Goal: Task Accomplishment & Management: Manage account settings

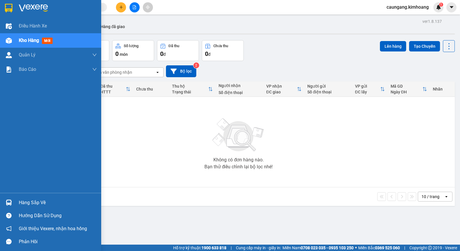
click at [20, 199] on div "Hàng sắp về" at bounding box center [58, 202] width 78 height 9
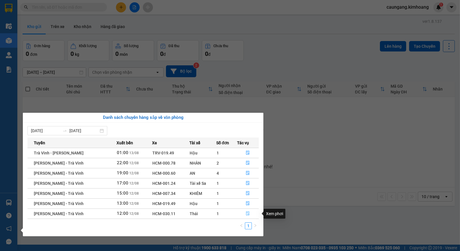
click at [248, 214] on icon "file-done" at bounding box center [248, 213] width 4 height 4
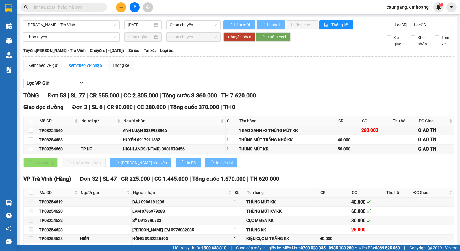
type input "[DATE]"
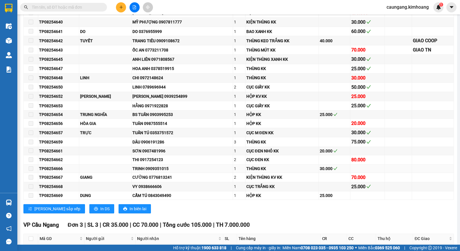
scroll to position [353, 0]
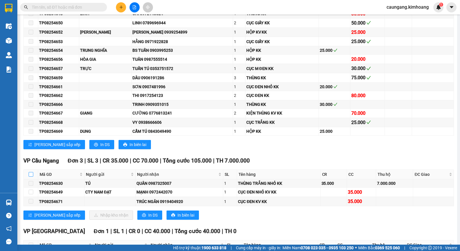
click at [29, 177] on input "checkbox" at bounding box center [31, 174] width 5 height 5
checkbox input "true"
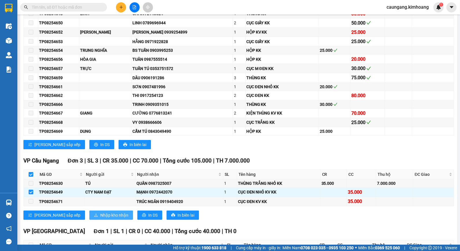
click at [100, 218] on span "Nhập kho nhận" at bounding box center [114, 215] width 28 height 6
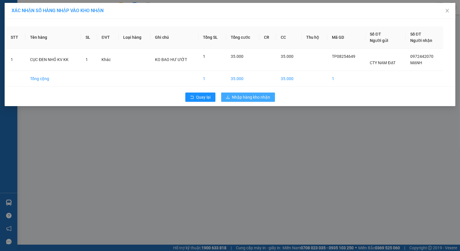
click at [241, 98] on span "Nhập hàng kho nhận" at bounding box center [251, 97] width 38 height 6
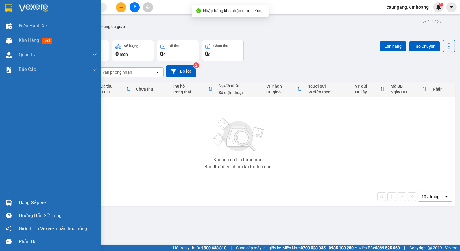
click at [28, 203] on div "Hàng sắp về" at bounding box center [58, 202] width 78 height 9
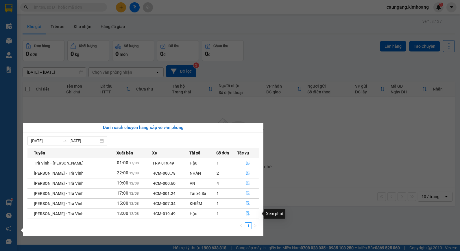
click at [246, 212] on icon "file-done" at bounding box center [247, 213] width 3 height 4
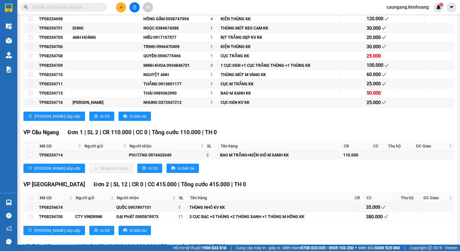
scroll to position [353, 0]
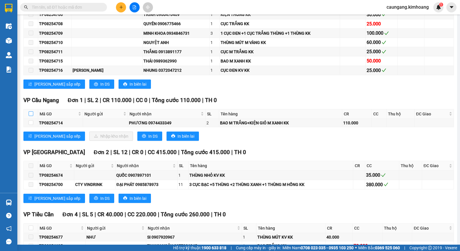
click at [29, 116] on input "checkbox" at bounding box center [31, 113] width 5 height 5
checkbox input "true"
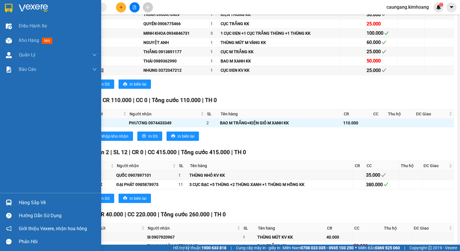
click at [27, 204] on div "Hàng sắp về" at bounding box center [58, 202] width 78 height 9
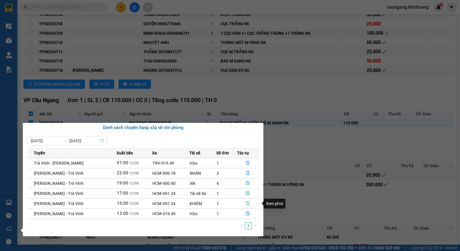
click at [247, 203] on icon "file-done" at bounding box center [248, 203] width 4 height 4
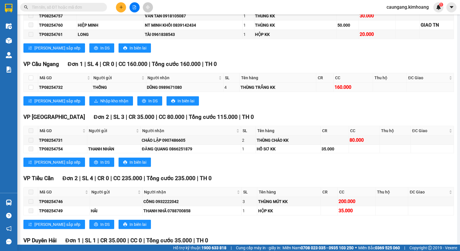
scroll to position [236, 0]
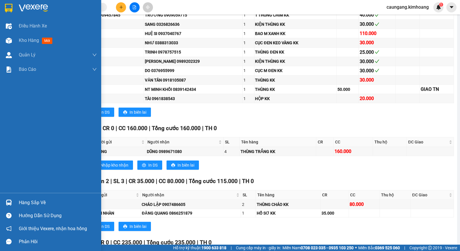
click at [19, 200] on div "Hàng sắp về" at bounding box center [58, 202] width 78 height 9
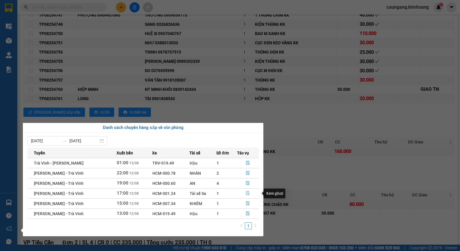
click at [247, 193] on icon "file-done" at bounding box center [247, 193] width 3 height 4
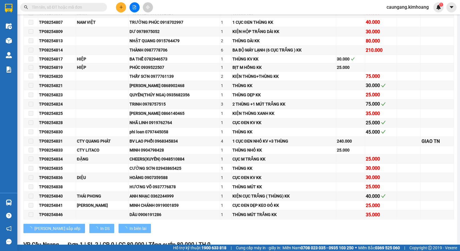
scroll to position [354, 0]
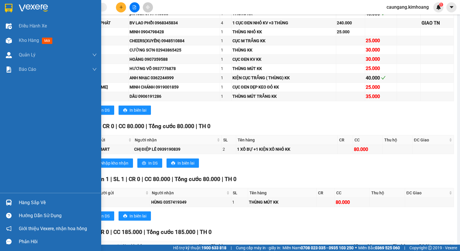
click at [23, 200] on div "Hàng sắp về" at bounding box center [58, 202] width 78 height 9
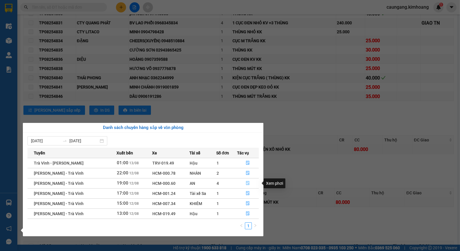
click at [246, 182] on icon "file-done" at bounding box center [248, 183] width 4 height 4
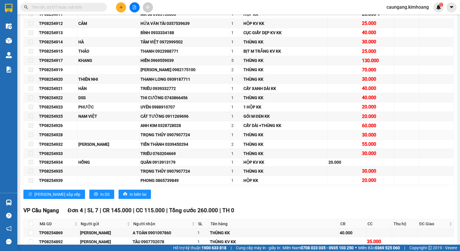
scroll to position [689, 0]
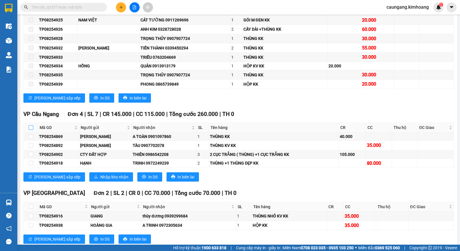
click at [32, 130] on input "checkbox" at bounding box center [31, 127] width 5 height 5
checkbox input "true"
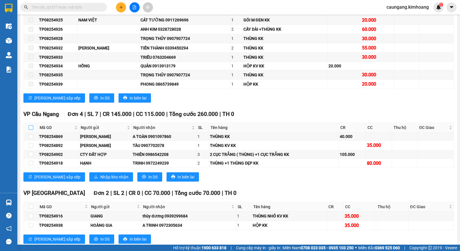
checkbox input "true"
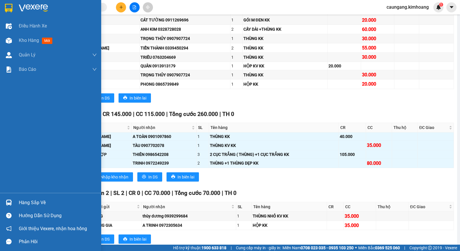
click at [34, 198] on div "Hàng sắp về" at bounding box center [58, 202] width 78 height 9
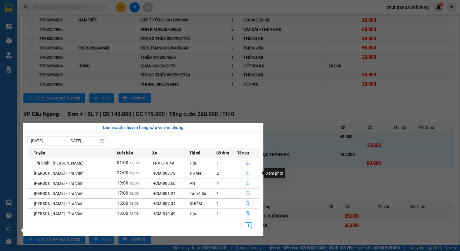
click at [247, 173] on icon "file-done" at bounding box center [248, 173] width 4 height 4
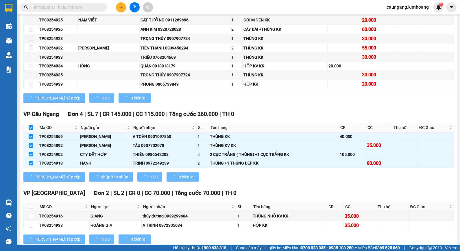
checkbox input "false"
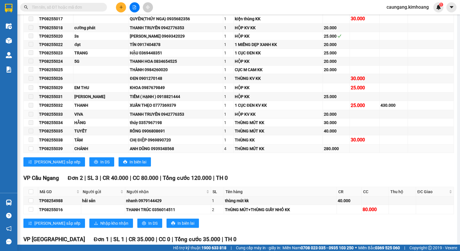
scroll to position [844, 0]
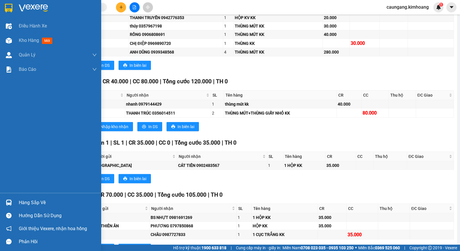
click at [28, 204] on div "Hàng sắp về" at bounding box center [58, 202] width 78 height 9
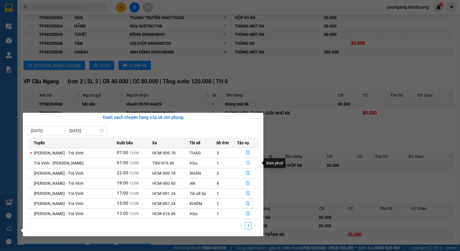
click at [246, 162] on icon "file-done" at bounding box center [247, 163] width 3 height 4
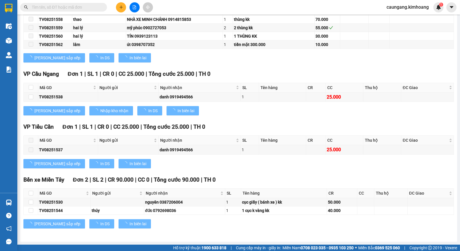
type input "[DATE]"
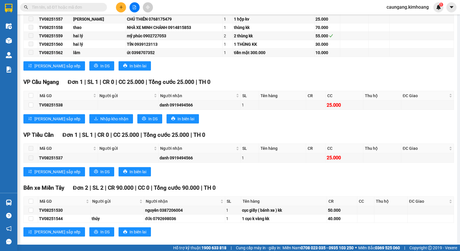
click at [23, 201] on div "Bến xe Miền Tây Đơn 2 | SL 2 | CR 90.000 | CC 0 | Tổng cước 90.000 | TH 0 Mã GD…" at bounding box center [238, 213] width 430 height 58
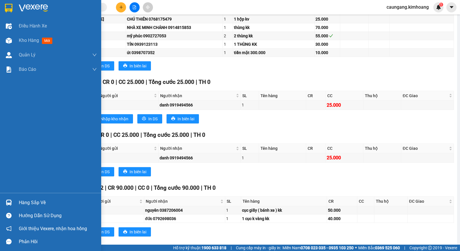
click at [10, 201] on img at bounding box center [9, 202] width 6 height 6
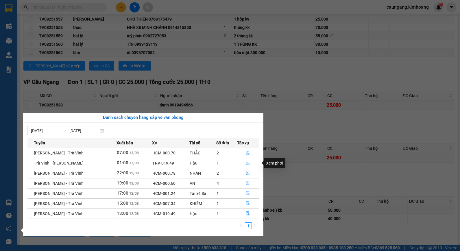
click at [246, 164] on icon "file-done" at bounding box center [248, 163] width 4 height 4
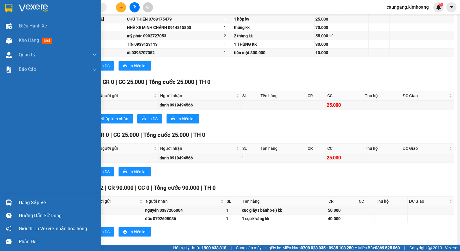
click at [25, 204] on div "Hàng sắp về" at bounding box center [58, 202] width 78 height 9
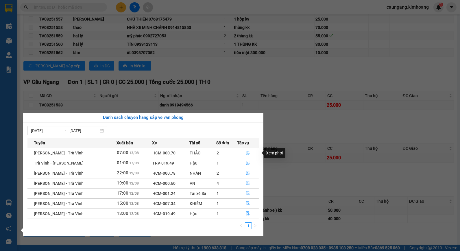
drag, startPoint x: 246, startPoint y: 153, endPoint x: 243, endPoint y: 154, distance: 2.9
click at [246, 154] on icon "file-done" at bounding box center [248, 153] width 4 height 4
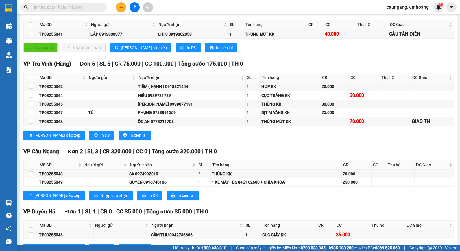
scroll to position [126, 0]
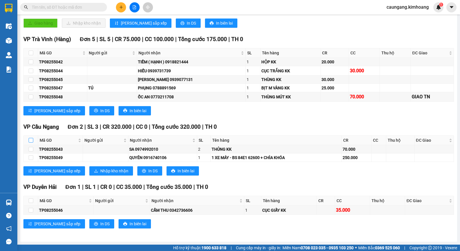
click at [32, 140] on input "checkbox" at bounding box center [31, 140] width 5 height 5
checkbox input "true"
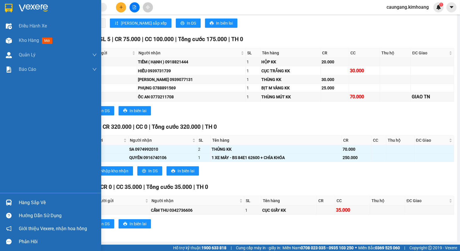
click at [27, 201] on div "Hàng sắp về" at bounding box center [58, 202] width 78 height 9
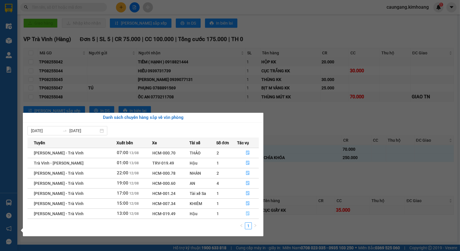
click at [246, 215] on icon "file-done" at bounding box center [248, 213] width 4 height 4
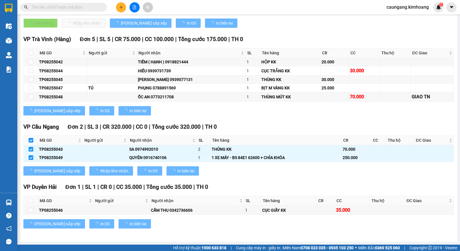
checkbox input "false"
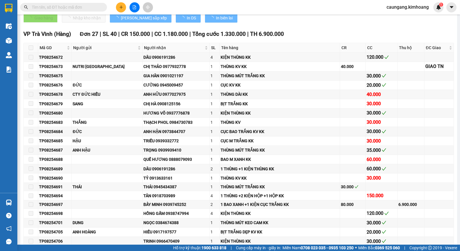
type input "[DATE]"
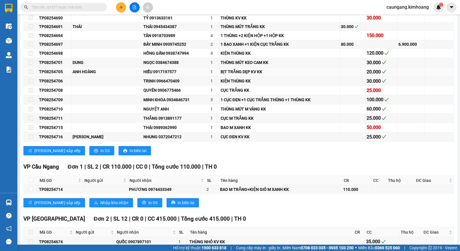
scroll to position [351, 0]
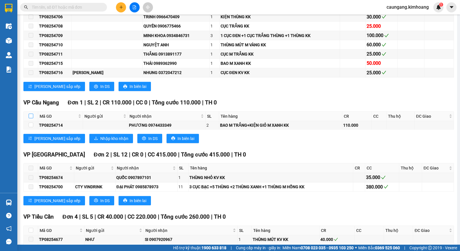
click at [32, 118] on input "checkbox" at bounding box center [31, 116] width 5 height 5
checkbox input "true"
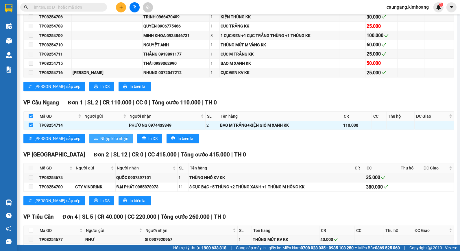
click at [100, 142] on span "Nhập kho nhận" at bounding box center [114, 138] width 28 height 6
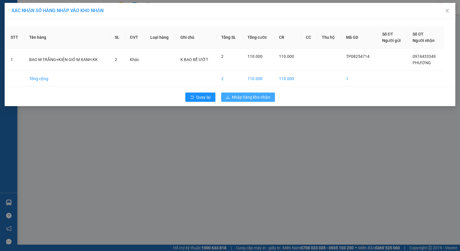
click at [249, 97] on span "Nhập hàng kho nhận" at bounding box center [251, 97] width 38 height 6
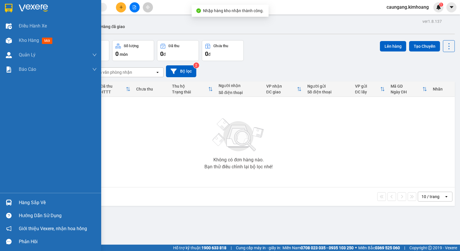
click at [19, 202] on div "Hàng sắp về" at bounding box center [58, 202] width 78 height 9
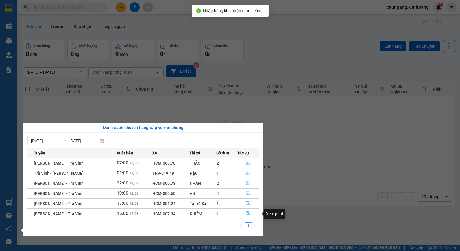
click at [247, 215] on icon "file-done" at bounding box center [248, 213] width 4 height 4
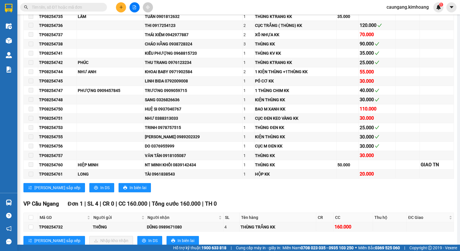
scroll to position [225, 0]
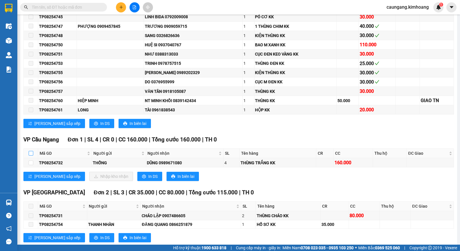
click at [29, 156] on input "checkbox" at bounding box center [31, 153] width 5 height 5
checkbox input "true"
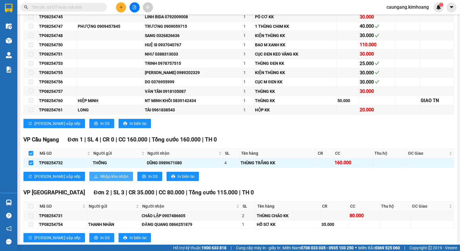
click at [100, 179] on span "Nhập kho nhận" at bounding box center [114, 176] width 28 height 6
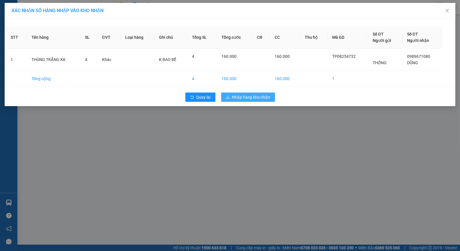
click at [265, 94] on span "Nhập hàng kho nhận" at bounding box center [251, 97] width 38 height 6
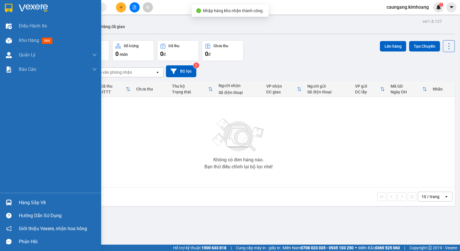
click at [34, 203] on div "Hàng sắp về" at bounding box center [58, 202] width 78 height 9
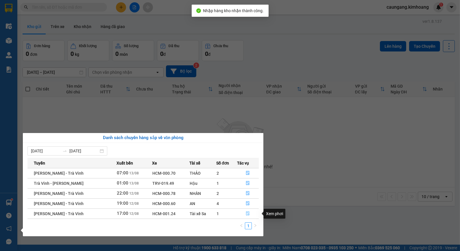
click at [246, 214] on icon "file-done" at bounding box center [248, 213] width 4 height 4
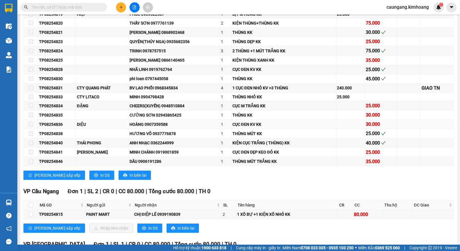
scroll to position [385, 0]
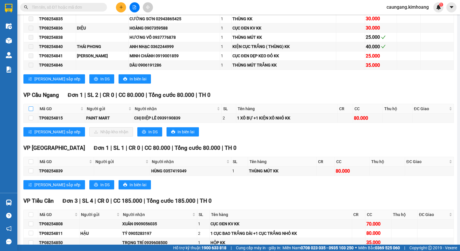
click at [30, 111] on input "checkbox" at bounding box center [31, 108] width 5 height 5
checkbox input "true"
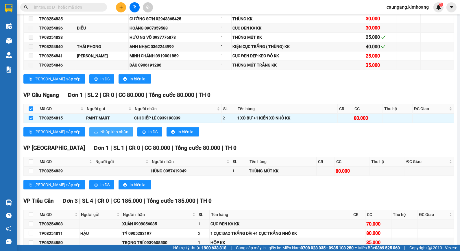
click at [100, 135] on span "Nhập kho nhận" at bounding box center [114, 132] width 28 height 6
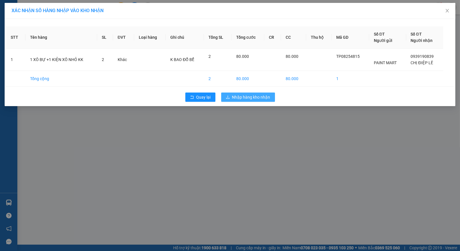
click at [238, 99] on span "Nhập hàng kho nhận" at bounding box center [251, 97] width 38 height 6
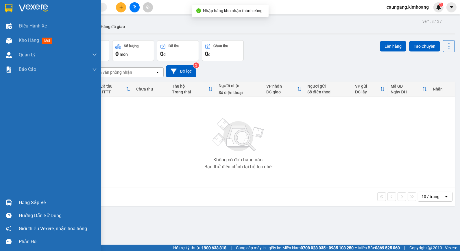
click at [16, 203] on div "Hàng sắp về" at bounding box center [50, 202] width 101 height 13
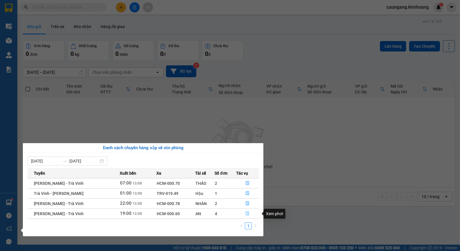
click at [246, 212] on icon "file-done" at bounding box center [247, 213] width 3 height 4
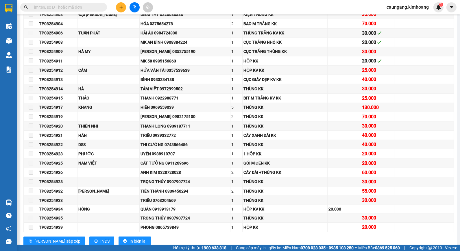
scroll to position [674, 0]
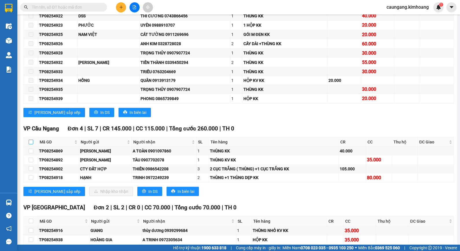
click at [30, 144] on input "checkbox" at bounding box center [31, 142] width 5 height 5
checkbox input "true"
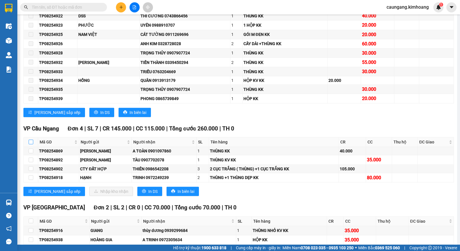
checkbox input "true"
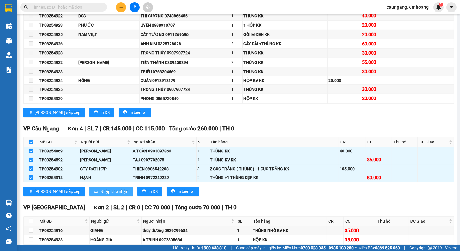
click at [100, 195] on span "Nhập kho nhận" at bounding box center [114, 191] width 28 height 6
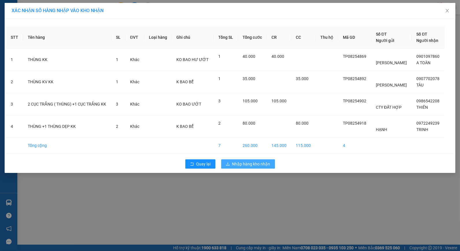
click at [235, 166] on span "Nhập hàng kho nhận" at bounding box center [251, 164] width 38 height 6
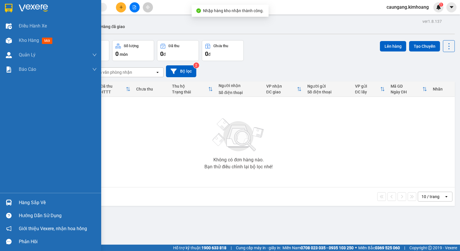
click at [20, 201] on div "Hàng sắp về" at bounding box center [58, 202] width 78 height 9
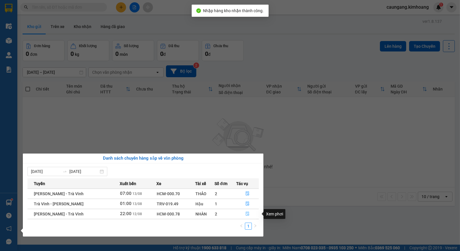
click at [247, 213] on icon "file-done" at bounding box center [247, 214] width 4 height 4
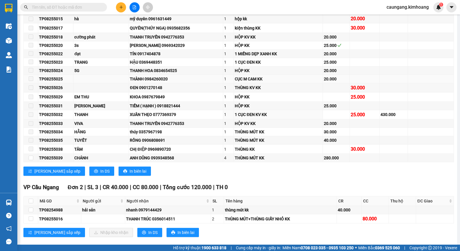
scroll to position [771, 0]
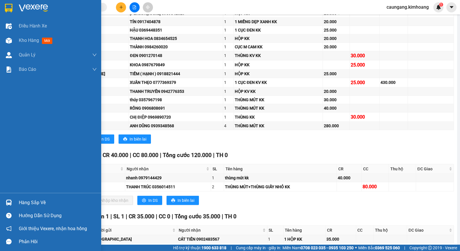
click at [13, 202] on div at bounding box center [9, 202] width 10 height 10
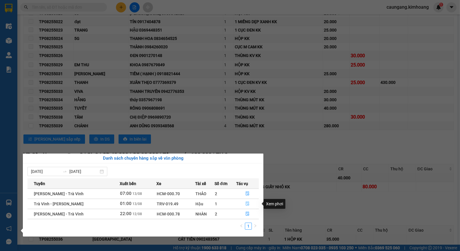
click at [247, 204] on icon "file-done" at bounding box center [247, 203] width 3 height 4
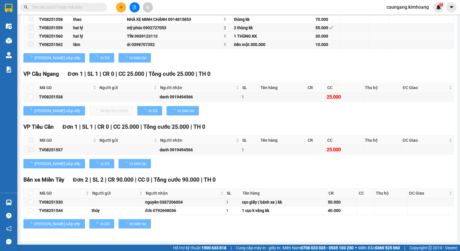
type input "[DATE]"
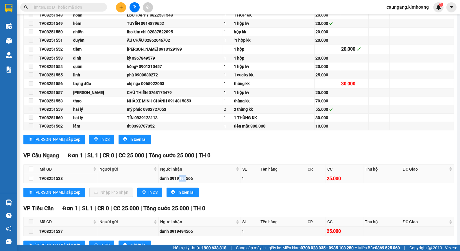
drag, startPoint x: 179, startPoint y: 183, endPoint x: 186, endPoint y: 183, distance: 6.7
click at [186, 182] on div "danh 0919494566" at bounding box center [200, 178] width 80 height 6
click at [29, 171] on input "checkbox" at bounding box center [31, 168] width 5 height 5
checkbox input "true"
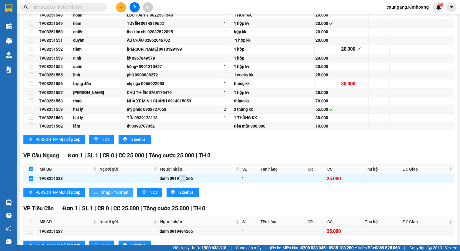
click at [100, 195] on span "Nhập kho nhận" at bounding box center [114, 192] width 28 height 6
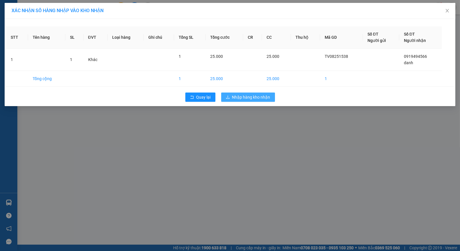
click at [248, 94] on span "Nhập hàng kho nhận" at bounding box center [251, 97] width 38 height 6
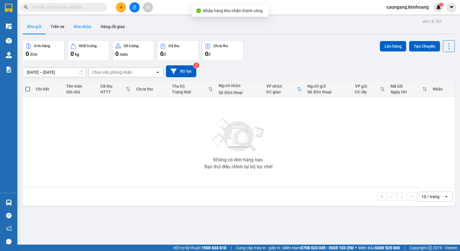
click at [79, 21] on button "Kho nhận" at bounding box center [82, 27] width 27 height 14
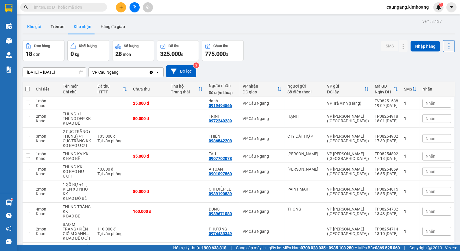
click at [37, 28] on button "Kho gửi" at bounding box center [34, 27] width 23 height 14
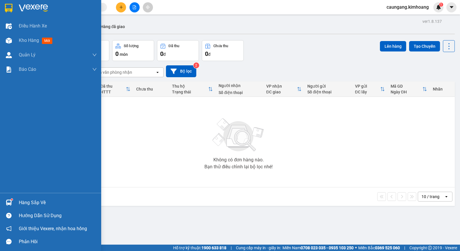
click at [27, 200] on div "Hàng sắp về" at bounding box center [58, 202] width 78 height 9
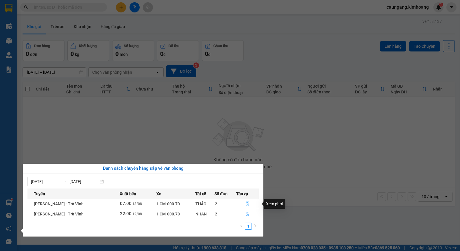
click at [247, 203] on icon "file-done" at bounding box center [247, 203] width 4 height 4
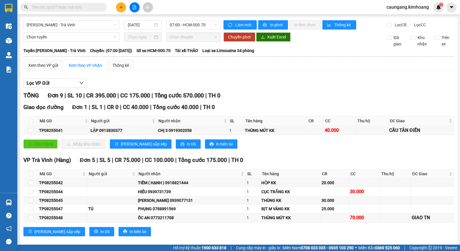
scroll to position [126, 0]
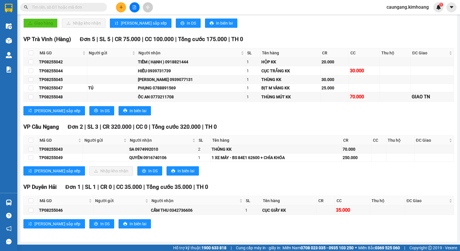
click at [79, 4] on input "text" at bounding box center [66, 7] width 68 height 6
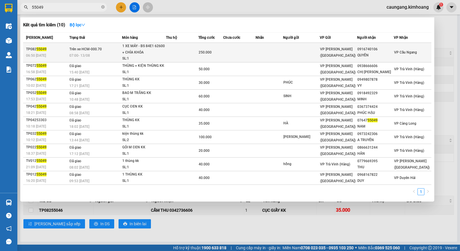
type input "55049"
click at [186, 50] on td at bounding box center [182, 53] width 32 height 20
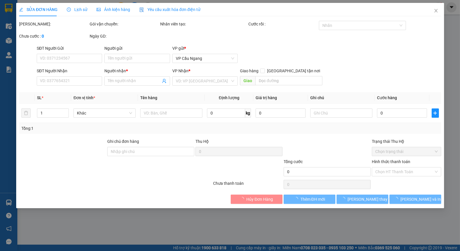
type input "0916740106"
type input "QUYÊN"
type input "250.000"
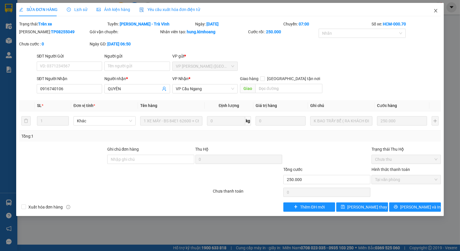
click at [434, 10] on icon "close" at bounding box center [435, 10] width 5 height 5
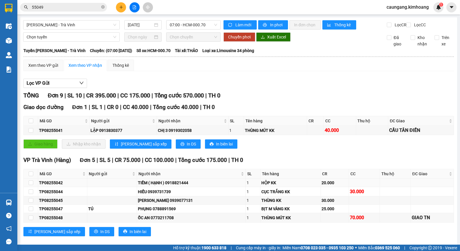
scroll to position [126, 0]
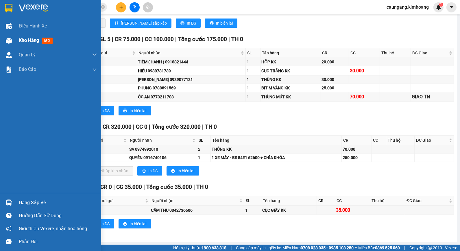
click at [21, 41] on span "Kho hàng" at bounding box center [29, 40] width 20 height 5
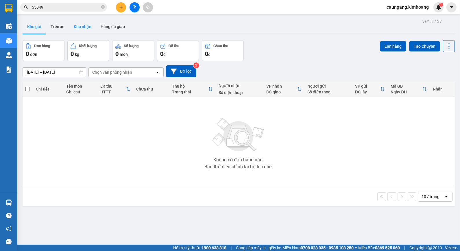
click at [82, 24] on button "Kho nhận" at bounding box center [82, 27] width 27 height 14
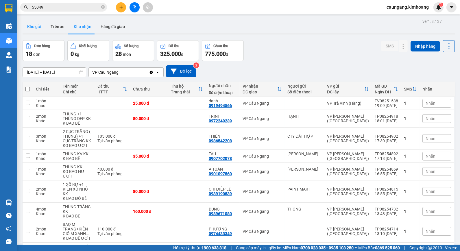
click at [33, 25] on button "Kho gửi" at bounding box center [34, 27] width 23 height 14
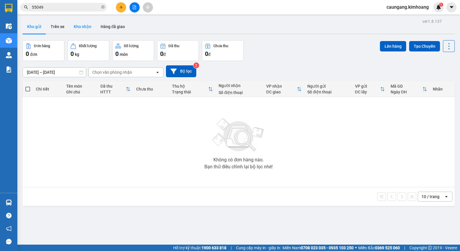
click at [82, 29] on button "Kho nhận" at bounding box center [82, 27] width 27 height 14
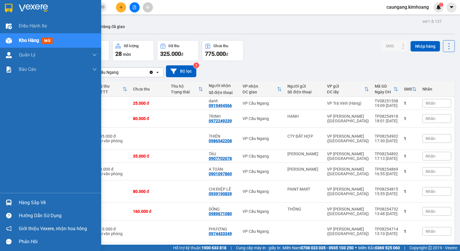
click at [30, 199] on div "Hàng sắp về" at bounding box center [58, 202] width 78 height 9
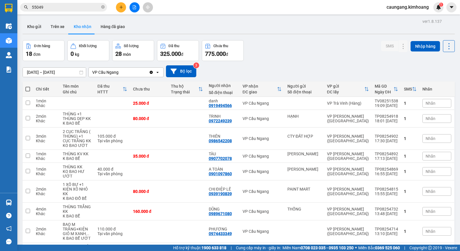
click at [307, 49] on section "Kết quả tìm kiếm ( 10 ) Bộ lọc Mã ĐH Trạng thái Món hàng Thu hộ Tổng cước Chưa …" at bounding box center [230, 125] width 460 height 251
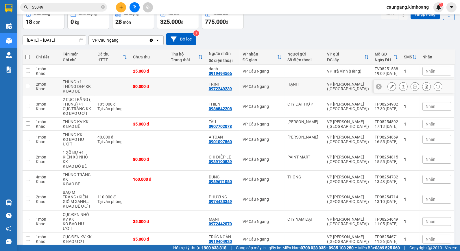
scroll to position [57, 0]
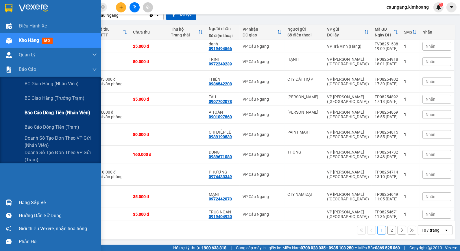
click at [38, 114] on span "Báo cáo dòng tiền (nhân viên)" at bounding box center [58, 112] width 66 height 7
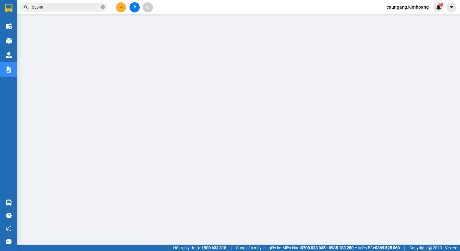
click at [104, 6] on icon "close-circle" at bounding box center [102, 6] width 3 height 3
click at [95, 7] on input "text" at bounding box center [66, 7] width 68 height 6
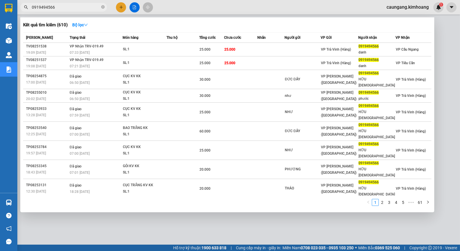
type input "0919494566"
click at [175, 6] on div at bounding box center [230, 125] width 460 height 251
click at [101, 5] on span "0919494566" at bounding box center [63, 7] width 87 height 9
click at [102, 6] on icon "close-circle" at bounding box center [102, 6] width 3 height 3
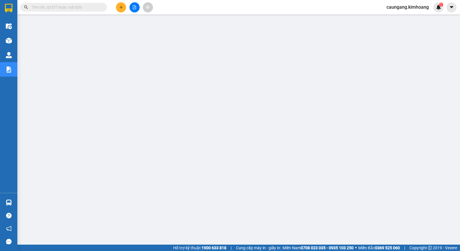
click at [87, 7] on input "text" at bounding box center [66, 7] width 68 height 6
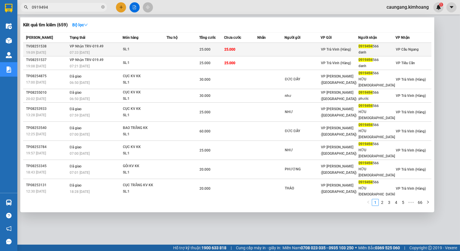
type input "0919494"
click at [257, 50] on td "25.000" at bounding box center [240, 50] width 33 height 14
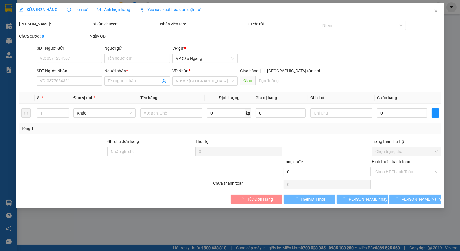
type input "0919494566"
type input "danh"
type input "25.000"
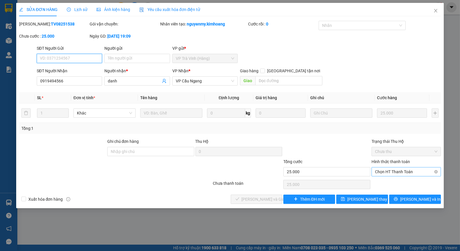
click at [387, 175] on span "Chọn HT Thanh Toán" at bounding box center [406, 171] width 62 height 9
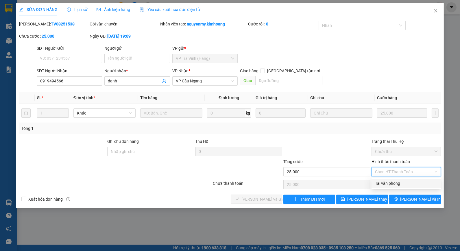
drag, startPoint x: 385, startPoint y: 184, endPoint x: 371, endPoint y: 189, distance: 15.1
click at [385, 184] on div "Tại văn phòng" at bounding box center [406, 183] width 62 height 6
type input "0"
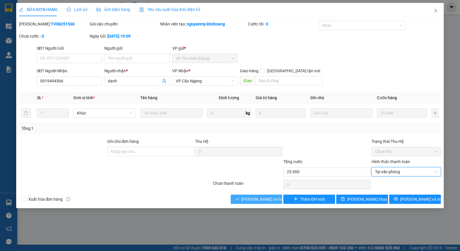
click at [264, 198] on span "[PERSON_NAME] và Giao hàng" at bounding box center [269, 199] width 55 height 6
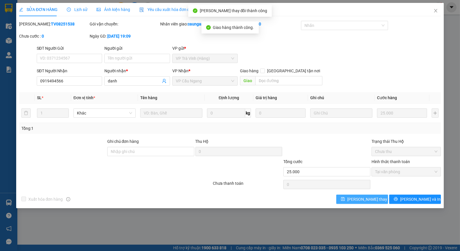
click at [361, 200] on span "[PERSON_NAME] thay đổi" at bounding box center [370, 199] width 46 height 6
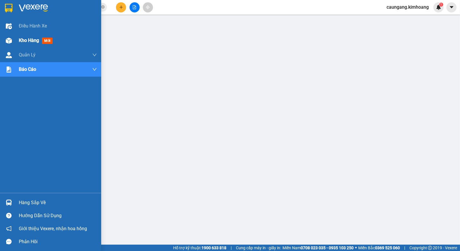
click at [18, 43] on div "Kho hàng mới" at bounding box center [50, 40] width 101 height 14
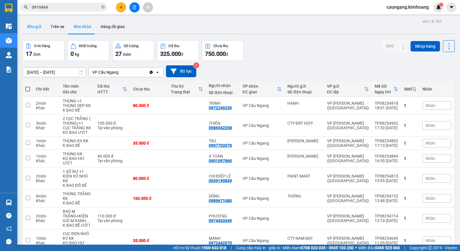
click at [40, 31] on button "Kho gửi" at bounding box center [34, 27] width 23 height 14
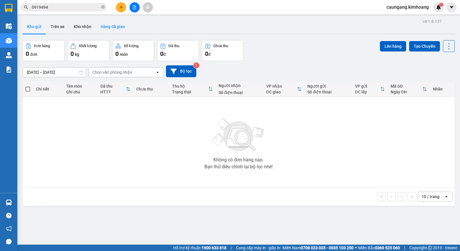
click at [114, 24] on button "Hàng đã giao" at bounding box center [113, 27] width 34 height 14
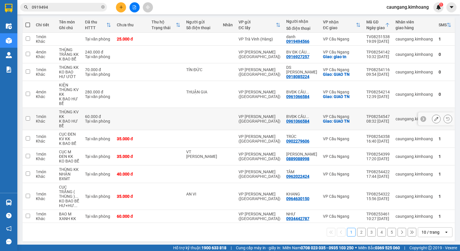
scroll to position [69, 0]
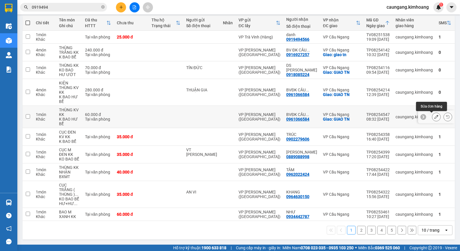
click at [434, 116] on icon at bounding box center [436, 117] width 4 height 4
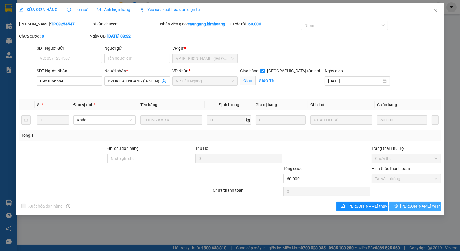
click at [410, 203] on span "[PERSON_NAME] và In" at bounding box center [420, 206] width 40 height 6
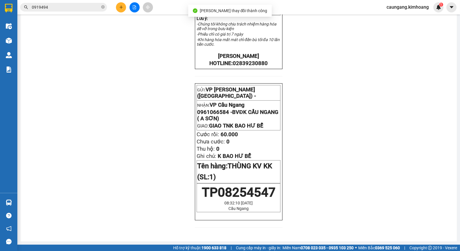
scroll to position [167, 0]
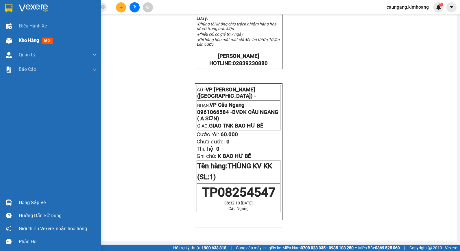
click at [25, 41] on span "Kho hàng" at bounding box center [29, 40] width 20 height 5
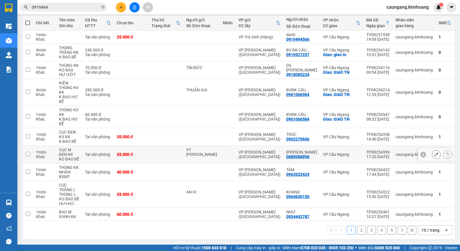
scroll to position [69, 0]
click at [434, 90] on icon at bounding box center [436, 92] width 4 height 4
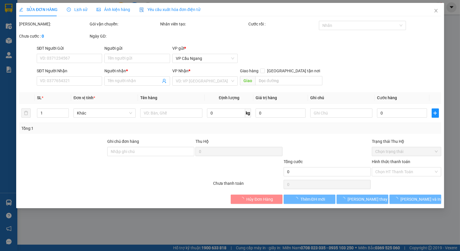
type input "THUẬN GIA"
type input "0961066584"
type input "BVĐK CẦU NGANG ( A SƠN)"
checkbox input "true"
type input "GIAO TN"
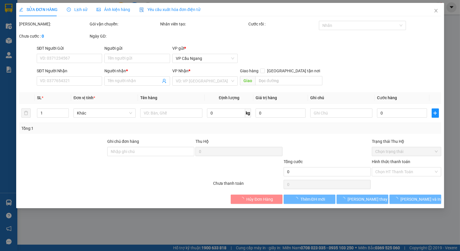
type input "280.000"
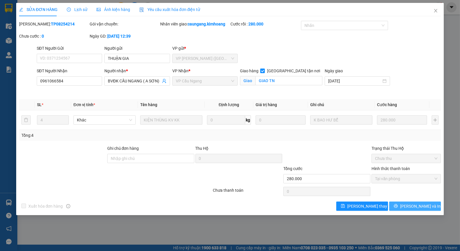
click at [398, 207] on icon "printer" at bounding box center [396, 206] width 4 height 4
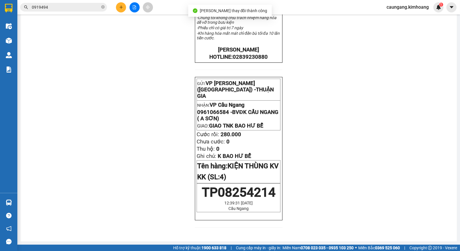
scroll to position [173, 0]
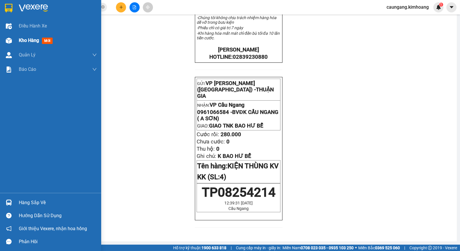
click at [15, 39] on div "Kho hàng mới" at bounding box center [50, 40] width 101 height 14
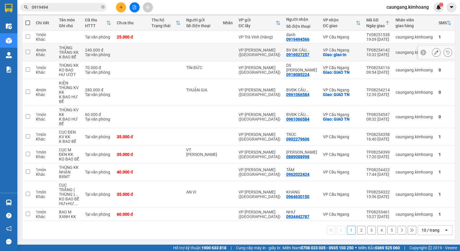
scroll to position [69, 0]
click at [434, 68] on icon at bounding box center [436, 70] width 4 height 4
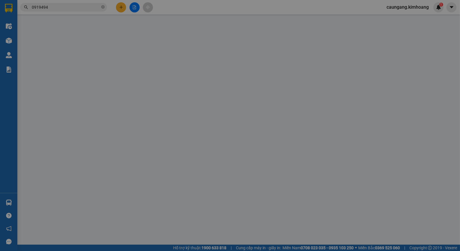
type input "TÍN ĐỨC"
type input "0918085224"
type input "DS [PERSON_NAME]"
checkbox input "true"
type input "GIAO TN"
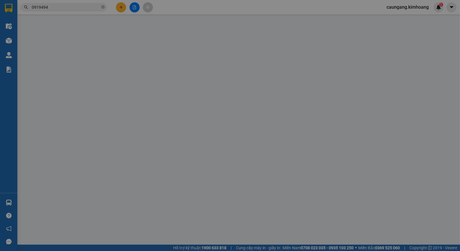
type input "70.000"
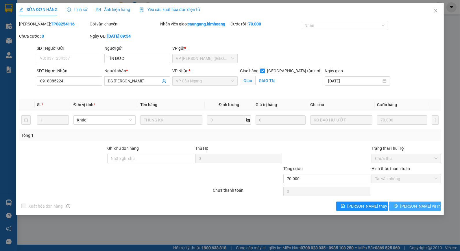
click at [413, 203] on span "[PERSON_NAME] và In" at bounding box center [420, 206] width 40 height 6
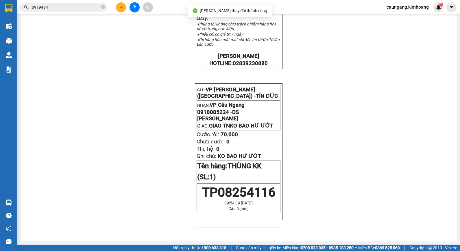
scroll to position [166, 0]
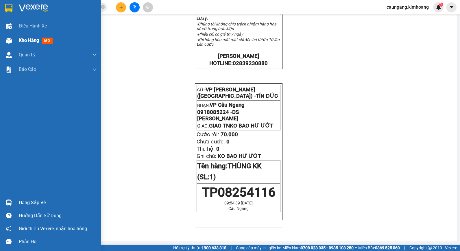
click at [39, 41] on span "Kho hàng" at bounding box center [29, 40] width 20 height 5
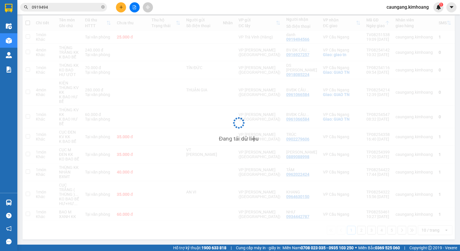
scroll to position [69, 0]
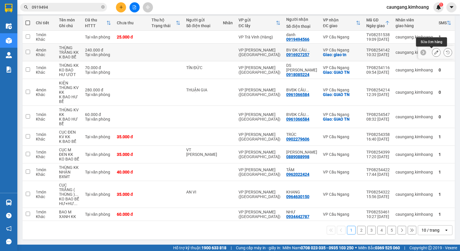
click at [434, 51] on icon at bounding box center [436, 52] width 4 height 4
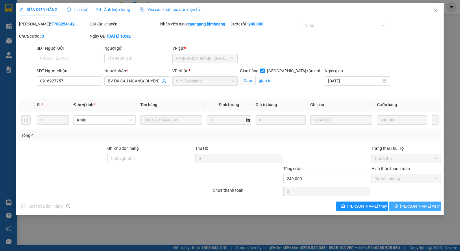
click at [398, 206] on icon "printer" at bounding box center [396, 206] width 4 height 4
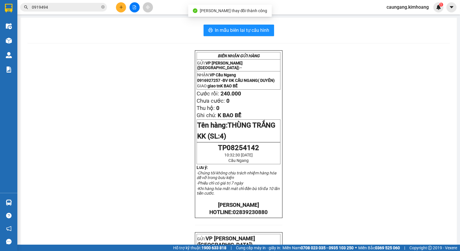
scroll to position [167, 0]
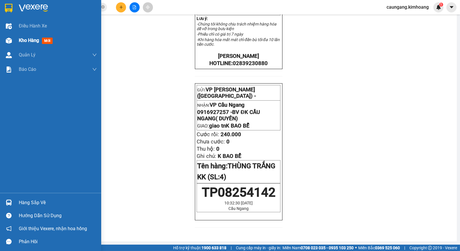
click at [28, 36] on div "Kho hàng mới" at bounding box center [58, 40] width 78 height 14
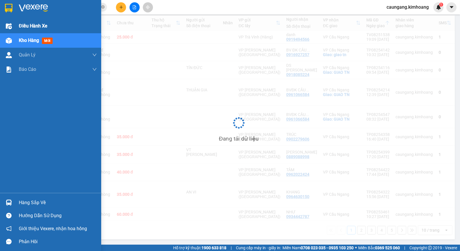
scroll to position [69, 0]
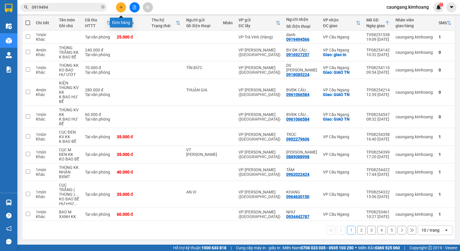
click at [119, 6] on icon "plus" at bounding box center [121, 7] width 4 height 4
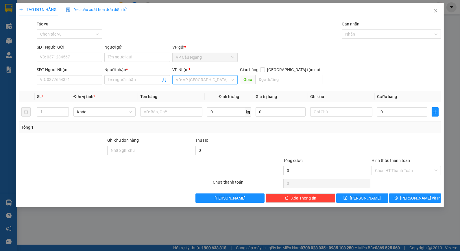
click at [197, 79] on input "search" at bounding box center [203, 79] width 54 height 9
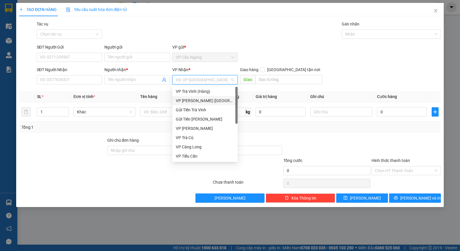
click at [197, 100] on div "VP [PERSON_NAME] ([GEOGRAPHIC_DATA])" at bounding box center [205, 100] width 58 height 6
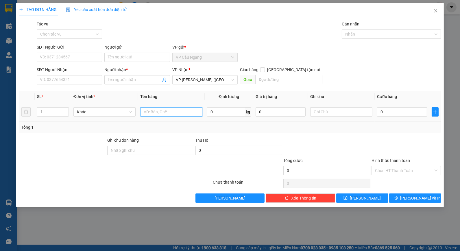
click at [162, 112] on input "text" at bounding box center [171, 111] width 62 height 9
click at [327, 111] on input "text" at bounding box center [341, 111] width 62 height 9
type input "nhận bxmt"
click at [350, 123] on div "Tổng: 1" at bounding box center [230, 127] width 422 height 11
click at [396, 115] on input "0" at bounding box center [402, 111] width 50 height 9
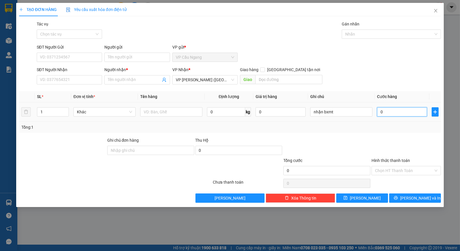
type input "5"
type input "50"
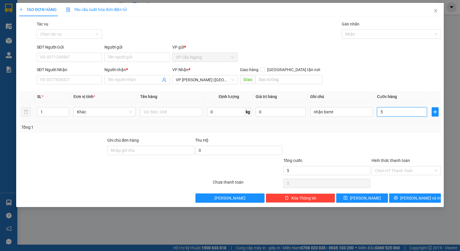
type input "50"
type input "50.000"
click at [350, 128] on div "Tổng: 1" at bounding box center [229, 127] width 417 height 6
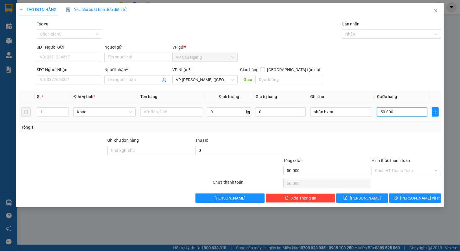
click at [406, 112] on input "50.000" at bounding box center [402, 111] width 50 height 9
type input "4"
type input "40"
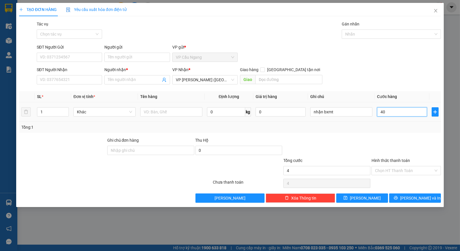
type input "40"
type input "40.000"
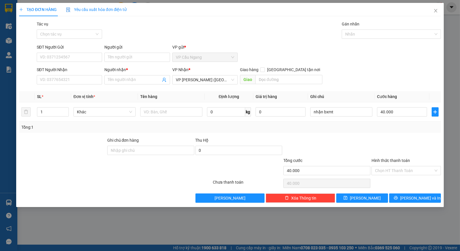
click at [357, 132] on div "Tổng: 1" at bounding box center [230, 127] width 422 height 11
click at [153, 110] on input "text" at bounding box center [171, 111] width 62 height 9
type input "1"
type input "1 THÙNG KK"
click at [136, 80] on input "Người nhận *" at bounding box center [134, 80] width 53 height 6
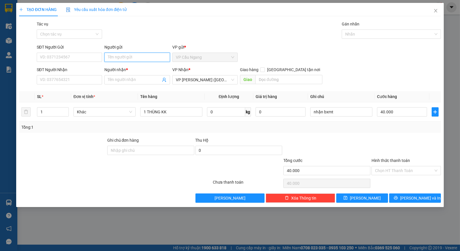
click at [134, 56] on input "Người gửi" at bounding box center [136, 57] width 65 height 9
click at [127, 82] on input "Người nhận *" at bounding box center [134, 80] width 53 height 6
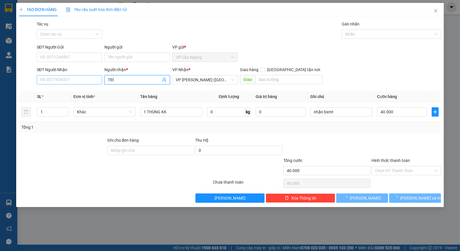
type input "TRÍ"
click at [88, 80] on input "SĐT Người Nhận" at bounding box center [69, 79] width 65 height 9
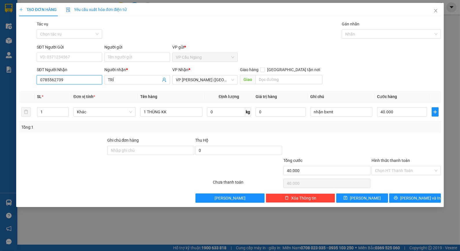
type input "0785562739"
click at [74, 136] on div "Transit Pickup Surcharge Ids Transit Deliver Surcharge Ids Transit Deliver Surc…" at bounding box center [230, 112] width 422 height 182
click at [124, 57] on input "Người gửi" at bounding box center [136, 57] width 65 height 9
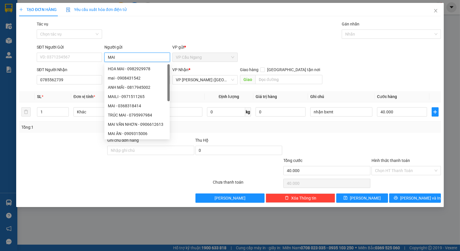
type input "MAI"
click at [134, 43] on div "Transit Pickup Surcharge Ids Transit Deliver Surcharge Ids Transit Deliver Surc…" at bounding box center [230, 112] width 422 height 182
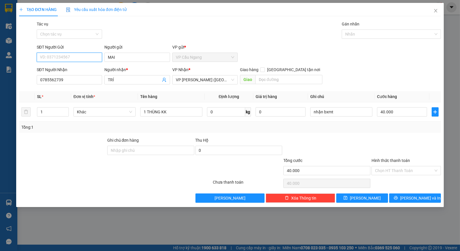
click at [91, 56] on input "SĐT Người Gửi" at bounding box center [69, 57] width 65 height 9
type input "0378290805"
click at [62, 147] on div at bounding box center [62, 147] width 88 height 20
click at [369, 142] on div at bounding box center [327, 147] width 88 height 20
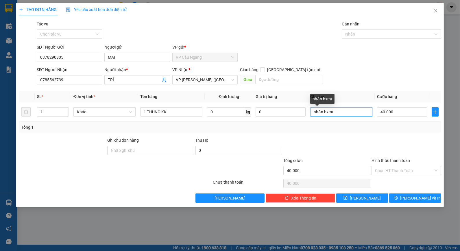
drag, startPoint x: 336, startPoint y: 110, endPoint x: 269, endPoint y: 127, distance: 68.5
click at [270, 127] on div "SL * Đơn vị tính * Tên hàng Định lượng Giá trị hàng Ghi chú Cước hàng 1 Khác 1 …" at bounding box center [230, 112] width 422 height 42
drag, startPoint x: 338, startPoint y: 114, endPoint x: 367, endPoint y: 110, distance: 30.0
click at [367, 110] on input "NHẬN BXMT KO BAO HƯ" at bounding box center [341, 111] width 62 height 9
type input "NHẬN BXMT"
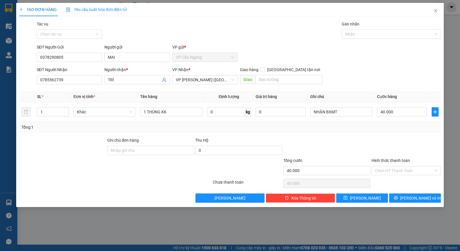
click at [365, 152] on div at bounding box center [327, 147] width 88 height 20
drag, startPoint x: 365, startPoint y: 153, endPoint x: 411, endPoint y: 169, distance: 48.0
click at [366, 153] on div at bounding box center [327, 147] width 88 height 20
click at [411, 169] on input "Hình thức thanh toán" at bounding box center [404, 170] width 58 height 9
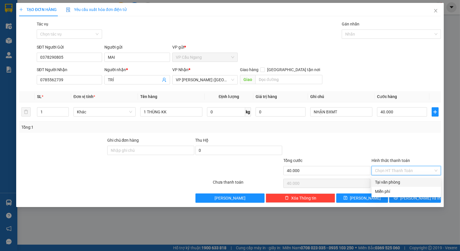
click at [406, 180] on div "Tại văn phòng" at bounding box center [406, 182] width 62 height 6
type input "0"
click at [412, 197] on span "[PERSON_NAME] và In" at bounding box center [420, 198] width 40 height 6
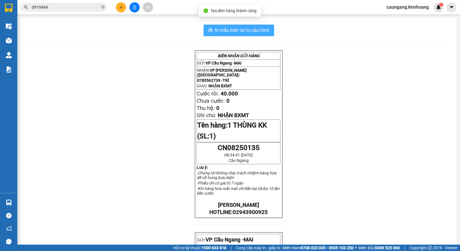
click at [251, 34] on button "In mẫu biên lai tự cấu hình" at bounding box center [238, 31] width 71 height 12
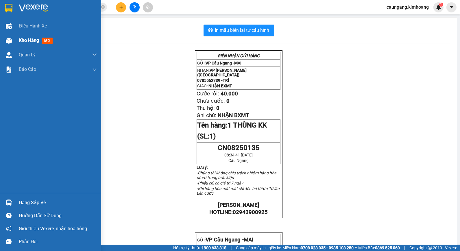
click at [18, 41] on div "Kho hàng mới" at bounding box center [50, 40] width 101 height 14
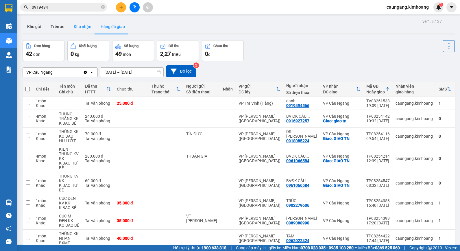
click at [83, 30] on button "Kho nhận" at bounding box center [82, 27] width 27 height 14
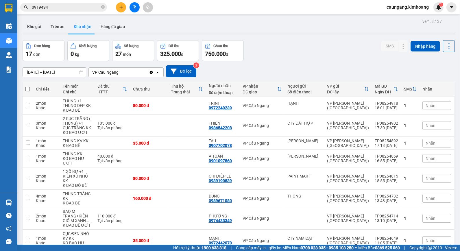
scroll to position [62, 0]
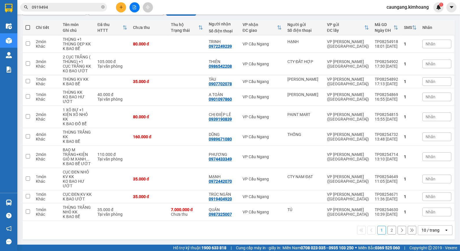
click at [387, 232] on button "2" at bounding box center [391, 230] width 9 height 9
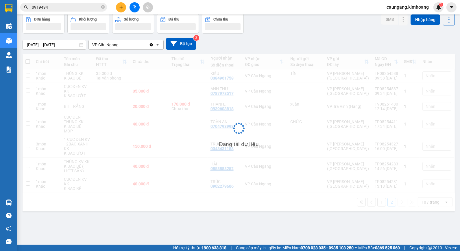
scroll to position [27, 0]
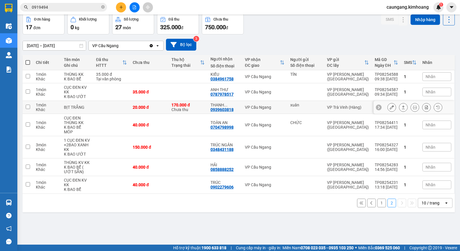
click at [413, 106] on icon at bounding box center [415, 107] width 4 height 4
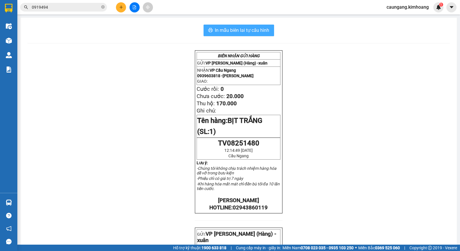
click at [226, 33] on span "In mẫu biên lai tự cấu hình" at bounding box center [242, 30] width 54 height 7
click at [102, 5] on icon "close-circle" at bounding box center [102, 6] width 3 height 3
click at [91, 5] on input "text" at bounding box center [66, 7] width 68 height 6
click at [88, 8] on input "text" at bounding box center [66, 7] width 68 height 6
type input "0"
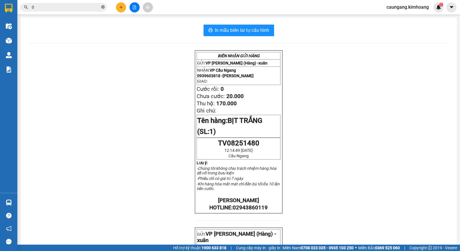
click at [102, 6] on icon "close-circle" at bounding box center [102, 6] width 3 height 3
click at [88, 7] on input "text" at bounding box center [66, 7] width 68 height 6
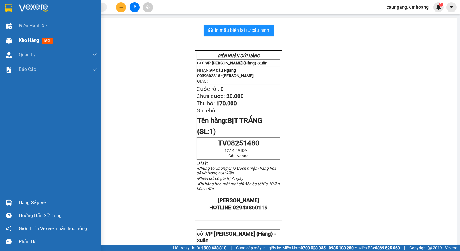
click at [20, 40] on span "Kho hàng" at bounding box center [29, 40] width 20 height 5
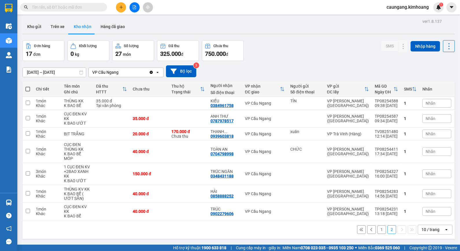
click at [87, 7] on input "text" at bounding box center [66, 7] width 68 height 6
click at [377, 230] on button "1" at bounding box center [381, 229] width 9 height 9
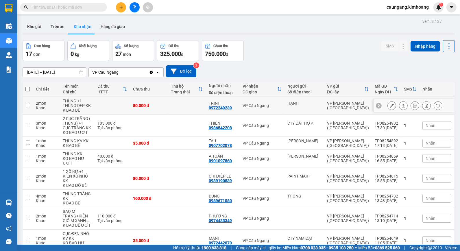
click at [202, 103] on td at bounding box center [187, 106] width 38 height 18
checkbox input "true"
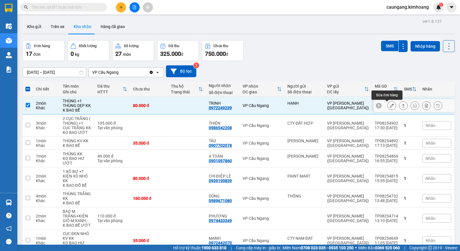
click at [390, 106] on icon at bounding box center [392, 105] width 4 height 4
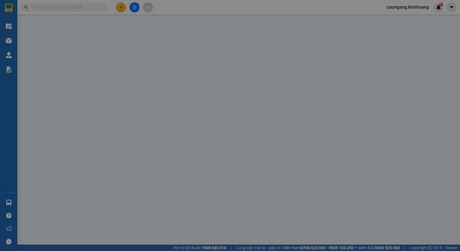
type input "HẠNH"
type input "0972249239"
type input "TRINH"
type input "80.000"
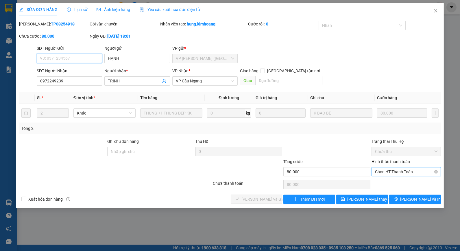
click at [388, 174] on span "Chọn HT Thanh Toán" at bounding box center [406, 171] width 62 height 9
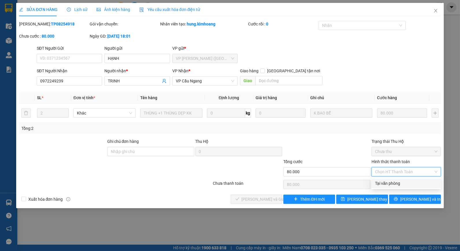
click at [388, 181] on div "Tại văn phòng" at bounding box center [406, 183] width 62 height 6
type input "0"
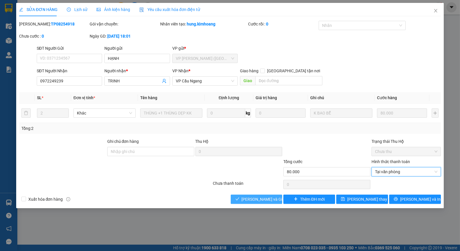
click at [264, 202] on span "[PERSON_NAME] và Giao hàng" at bounding box center [269, 199] width 55 height 6
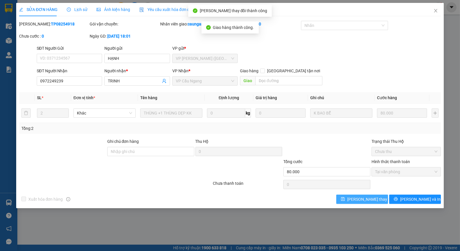
click at [367, 198] on span "[PERSON_NAME] thay đổi" at bounding box center [370, 199] width 46 height 6
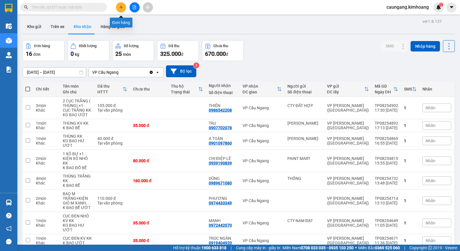
click at [122, 4] on button at bounding box center [121, 7] width 10 height 10
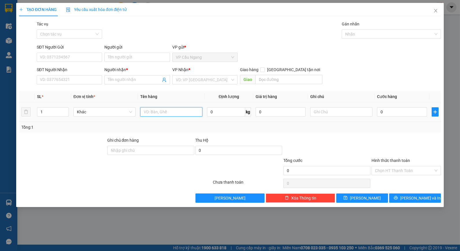
click at [152, 110] on input "text" at bounding box center [171, 111] width 62 height 9
type input "1 THÙNG MÚT KV KK"
click at [328, 135] on div "Transit Pickup Surcharge Ids Transit Deliver Surcharge Ids Transit Deliver Surc…" at bounding box center [230, 112] width 422 height 182
click at [416, 110] on input "0" at bounding box center [402, 111] width 50 height 9
type input "3"
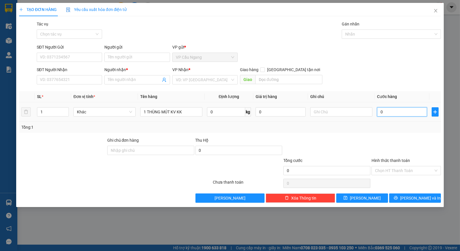
type input "3"
type input "35"
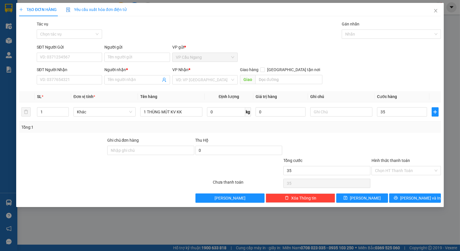
type input "35.000"
click at [347, 138] on div at bounding box center [327, 147] width 88 height 20
click at [340, 112] on input "text" at bounding box center [341, 111] width 62 height 9
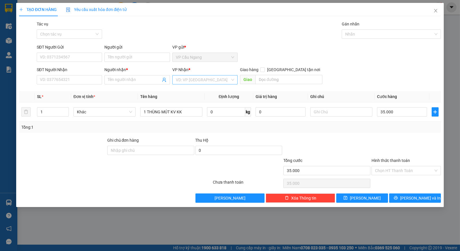
click at [227, 77] on input "search" at bounding box center [203, 79] width 54 height 9
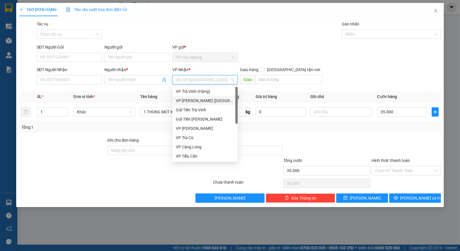
click at [211, 102] on div "VP [PERSON_NAME] ([GEOGRAPHIC_DATA])" at bounding box center [205, 100] width 58 height 6
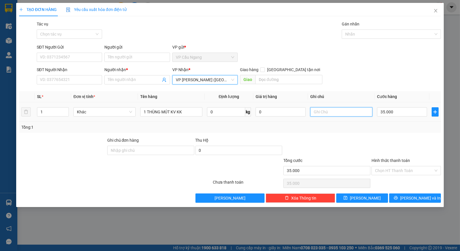
click at [338, 110] on input "text" at bounding box center [341, 111] width 62 height 9
type input "KO BAO HƯ"
drag, startPoint x: 327, startPoint y: 113, endPoint x: 267, endPoint y: 115, distance: 60.2
click at [272, 123] on div "SL * Đơn vị tính * Tên hàng Định lượng Giá trị hàng Ghi chú Cước hàng 1 Khác 1 …" at bounding box center [230, 112] width 422 height 42
drag, startPoint x: 315, startPoint y: 132, endPoint x: 222, endPoint y: 102, distance: 98.3
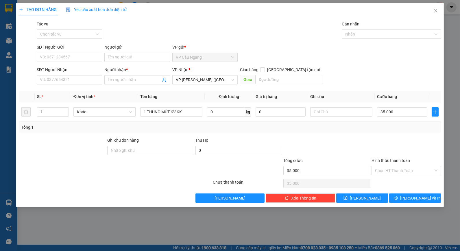
click at [314, 131] on div "Tổng: 1" at bounding box center [230, 127] width 422 height 11
click at [124, 82] on input "Người nhận *" at bounding box center [134, 80] width 53 height 6
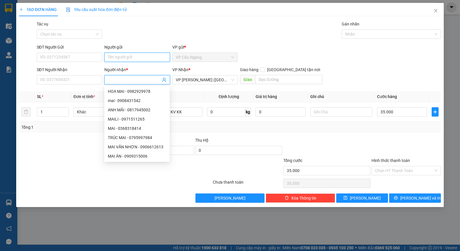
click at [120, 59] on input "Người gửi" at bounding box center [136, 57] width 65 height 9
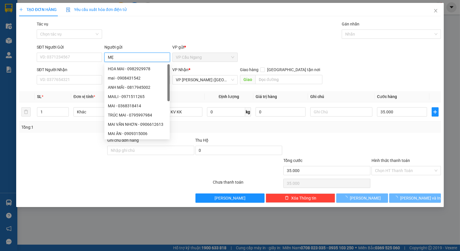
type input "MẸ"
click at [137, 32] on div "Tác vụ Chọn tác vụ Gán nhãn Nhãn" at bounding box center [239, 31] width 407 height 20
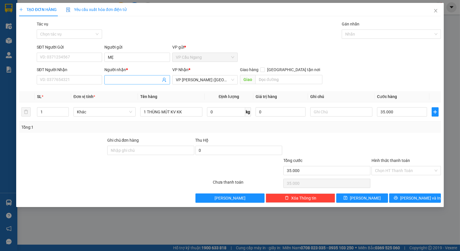
click at [132, 81] on input "Người nhận *" at bounding box center [134, 80] width 53 height 6
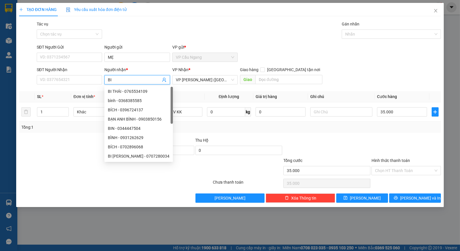
type input "BI"
click at [137, 36] on div "Tác vụ Chọn tác vụ Gán nhãn Nhãn" at bounding box center [239, 31] width 407 height 20
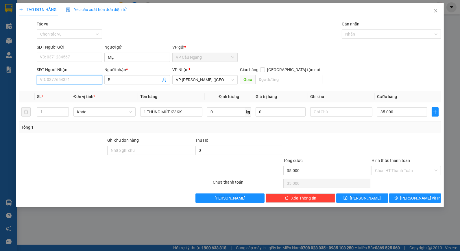
click at [78, 84] on input "SĐT Người Nhận" at bounding box center [69, 79] width 65 height 9
type input "0901882436"
click at [360, 139] on div at bounding box center [327, 147] width 88 height 20
click at [394, 169] on input "Hình thức thanh toán" at bounding box center [404, 170] width 58 height 9
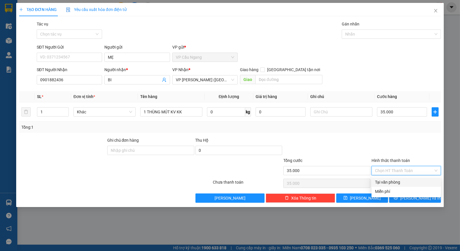
click at [395, 182] on div "Tại văn phòng" at bounding box center [406, 182] width 62 height 6
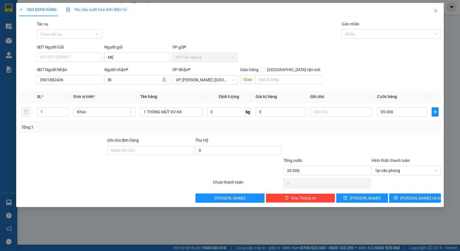
click at [400, 193] on div "Transit Pickup Surcharge Ids Transit Deliver Surcharge Ids Transit Deliver Surc…" at bounding box center [230, 112] width 422 height 182
click at [402, 195] on button "[PERSON_NAME] và In" at bounding box center [415, 197] width 52 height 9
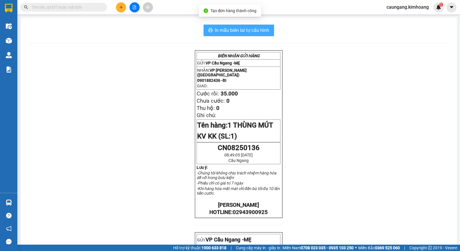
click at [258, 35] on button "In mẫu biên lai tự cấu hình" at bounding box center [238, 31] width 71 height 12
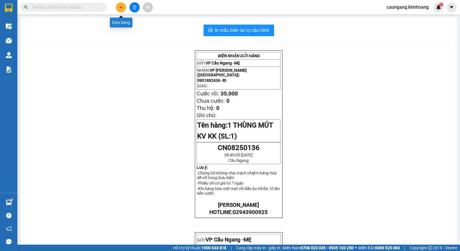
click at [121, 7] on icon "plus" at bounding box center [120, 7] width 3 height 0
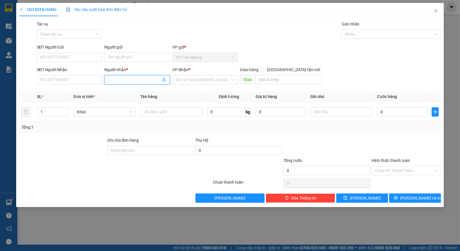
click at [139, 75] on span at bounding box center [136, 79] width 65 height 9
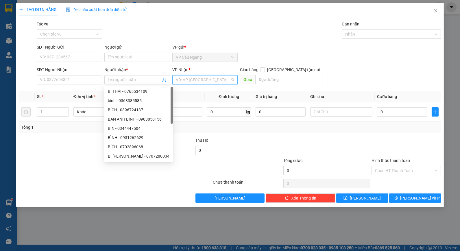
click at [193, 77] on input "search" at bounding box center [203, 79] width 54 height 9
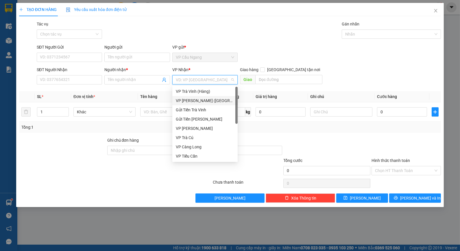
click at [195, 100] on div "VP [PERSON_NAME] ([GEOGRAPHIC_DATA])" at bounding box center [205, 100] width 58 height 6
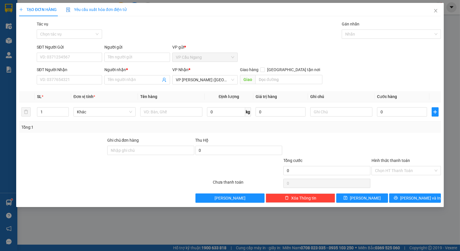
click at [143, 31] on div "Tác vụ Chọn tác vụ Gán nhãn Nhãn" at bounding box center [239, 31] width 407 height 20
click at [153, 110] on input "text" at bounding box center [171, 111] width 62 height 9
type input "1 THÙNG KV KK"
click at [365, 136] on div "Transit Pickup Surcharge Ids Transit Deliver Surcharge Ids Transit Deliver Surc…" at bounding box center [230, 112] width 422 height 182
click at [389, 111] on input "0" at bounding box center [402, 111] width 50 height 9
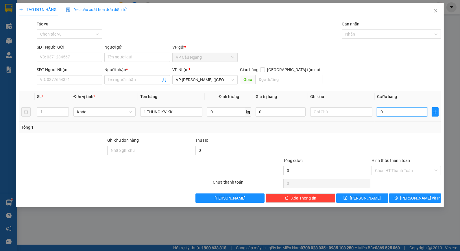
type input "3"
type input "35"
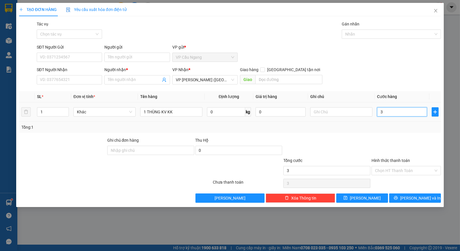
type input "35"
type input "35.000"
click at [358, 130] on div "Tổng: 1" at bounding box center [230, 127] width 422 height 11
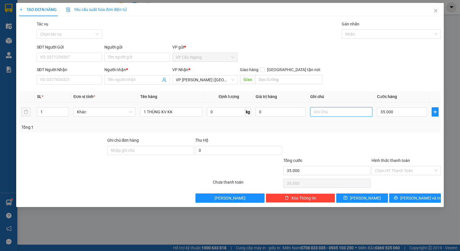
click at [346, 110] on input "text" at bounding box center [341, 111] width 62 height 9
type input "KO BAO HƯ"
click at [331, 137] on div at bounding box center [327, 147] width 88 height 20
click at [140, 84] on span at bounding box center [136, 79] width 65 height 9
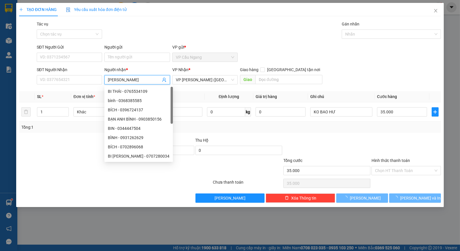
type input "[PERSON_NAME]"
click at [134, 32] on div "Tác vụ Chọn tác vụ Gán nhãn Nhãn" at bounding box center [239, 31] width 407 height 20
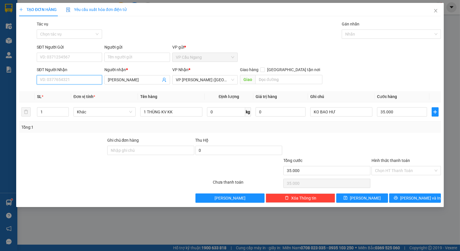
click at [81, 81] on input "SĐT Người Nhận" at bounding box center [69, 79] width 65 height 9
type input "0775590829"
click at [80, 129] on div "Tổng: 1" at bounding box center [99, 127] width 156 height 6
click at [325, 134] on div "Transit Pickup Surcharge Ids Transit Deliver Surcharge Ids Transit Deliver Surc…" at bounding box center [230, 112] width 422 height 182
click at [366, 135] on div "Transit Pickup Surcharge Ids Transit Deliver Surcharge Ids Transit Deliver Surc…" at bounding box center [230, 112] width 422 height 182
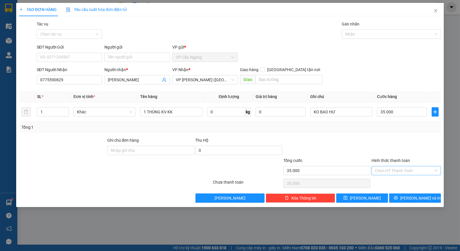
drag, startPoint x: 393, startPoint y: 168, endPoint x: 395, endPoint y: 173, distance: 6.0
click at [393, 169] on input "Hình thức thanh toán" at bounding box center [404, 170] width 58 height 9
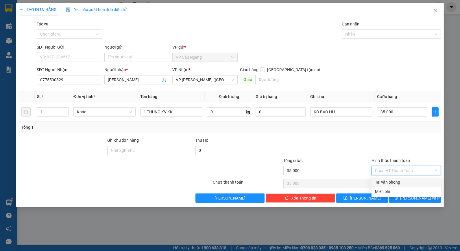
click at [401, 181] on div "Tại văn phòng" at bounding box center [406, 182] width 62 height 6
type input "0"
click at [410, 197] on span "[PERSON_NAME] và In" at bounding box center [420, 198] width 40 height 6
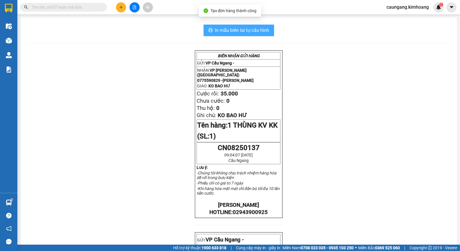
click at [252, 27] on span "In mẫu biên lai tự cấu hình" at bounding box center [242, 30] width 54 height 7
click at [92, 6] on input "text" at bounding box center [66, 7] width 68 height 6
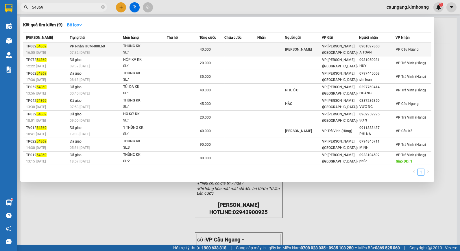
type input "54869"
click at [157, 52] on div "SL: 1" at bounding box center [144, 52] width 43 height 6
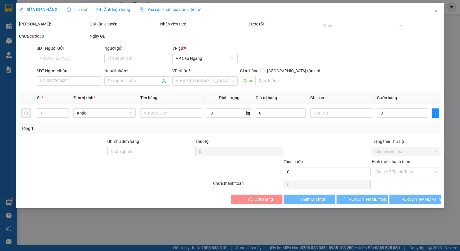
type input "[PERSON_NAME]"
type input "0901097860"
type input "A TOÀN"
type input "40.000"
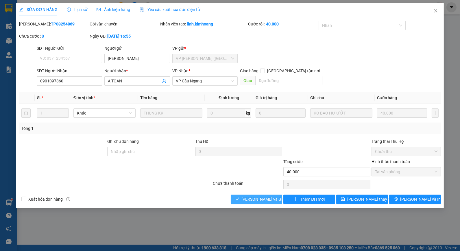
click at [253, 200] on span "[PERSON_NAME] và Giao hàng" at bounding box center [269, 199] width 55 height 6
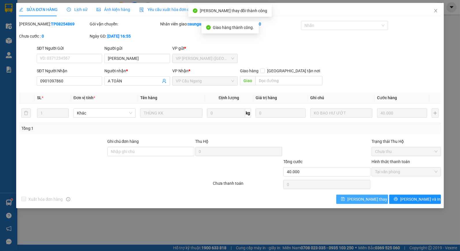
click at [359, 200] on span "[PERSON_NAME] thay đổi" at bounding box center [370, 199] width 46 height 6
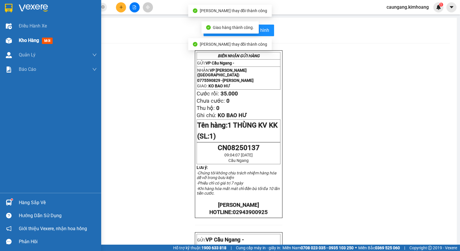
click at [25, 39] on span "Kho hàng" at bounding box center [29, 40] width 20 height 5
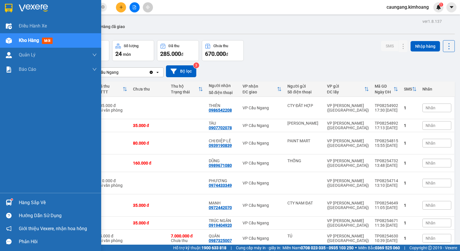
click at [11, 203] on img at bounding box center [9, 202] width 6 height 6
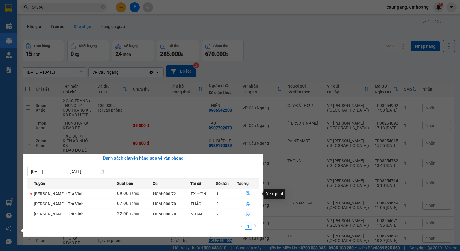
click at [247, 194] on icon "file-done" at bounding box center [248, 193] width 4 height 4
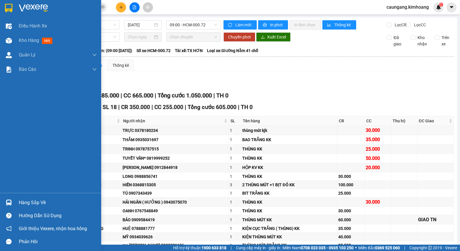
click at [11, 199] on div at bounding box center [9, 202] width 10 height 10
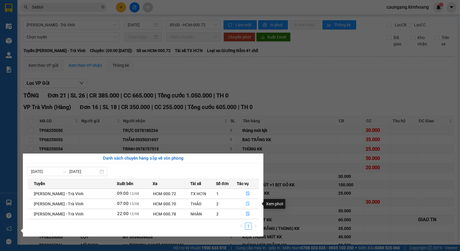
click at [247, 204] on icon "file-done" at bounding box center [248, 203] width 4 height 4
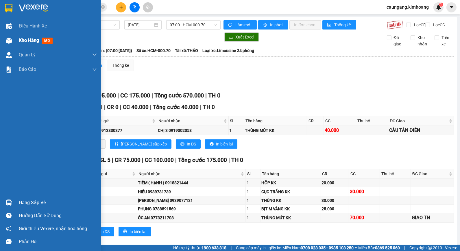
click at [25, 41] on span "Kho hàng" at bounding box center [29, 40] width 20 height 5
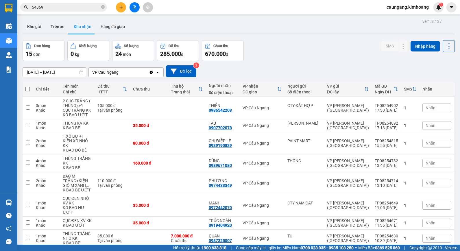
click at [120, 8] on icon "plus" at bounding box center [121, 7] width 4 height 4
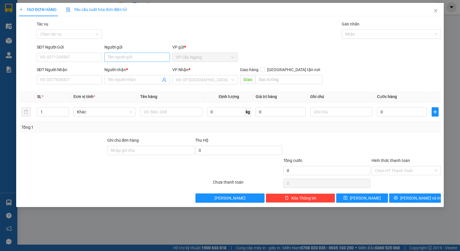
drag, startPoint x: 121, startPoint y: 64, endPoint x: 123, endPoint y: 61, distance: 3.7
click at [123, 61] on div "Người gửi Tên người gửi" at bounding box center [136, 54] width 65 height 20
click at [125, 58] on input "Người gửi" at bounding box center [136, 57] width 65 height 9
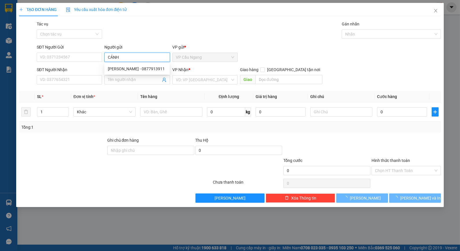
type input "CẢNH"
click at [144, 22] on div "Tác vụ Chọn tác vụ Gán nhãn Nhãn" at bounding box center [239, 31] width 407 height 20
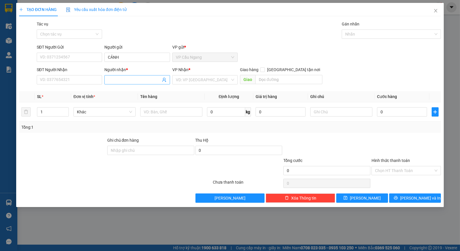
click at [128, 77] on input "Người nhận *" at bounding box center [134, 80] width 53 height 6
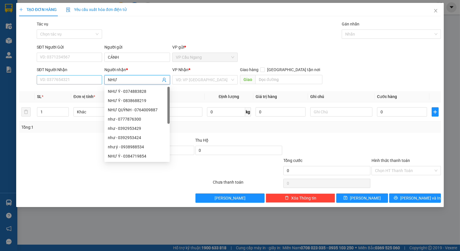
type input "NHƯ"
click at [90, 78] on input "SĐT Người Nhận" at bounding box center [69, 79] width 65 height 9
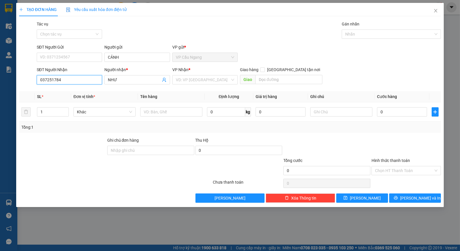
type input "0372517845"
click at [79, 92] on div "0372517845 - NHƯ" at bounding box center [69, 91] width 58 height 6
click at [380, 136] on div "Transit Pickup Surcharge Ids Transit Deliver Surcharge Ids Transit Deliver Surc…" at bounding box center [230, 112] width 422 height 182
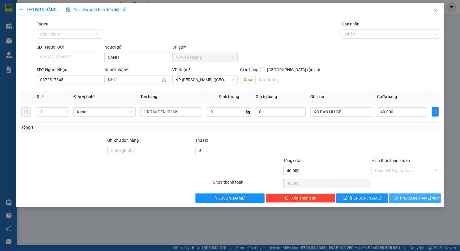
click at [399, 199] on button "[PERSON_NAME] và In" at bounding box center [415, 197] width 52 height 9
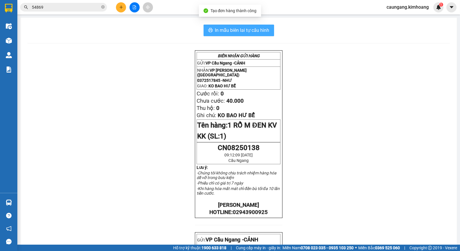
click at [263, 35] on button "In mẫu biên lai tự cấu hình" at bounding box center [238, 31] width 71 height 12
click at [101, 6] on icon "close-circle" at bounding box center [102, 6] width 3 height 3
click at [97, 6] on input "text" at bounding box center [66, 7] width 68 height 6
type input "5"
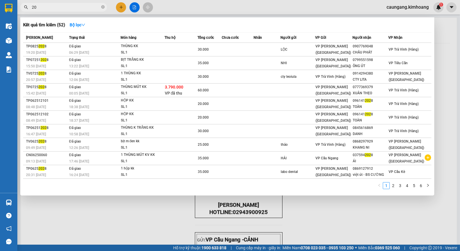
type input "2"
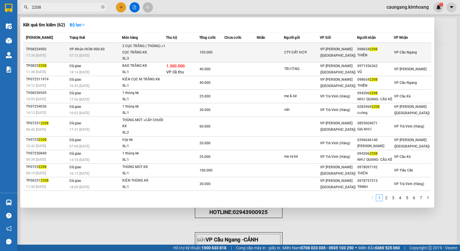
type input "2208"
click at [230, 47] on td at bounding box center [240, 53] width 32 height 20
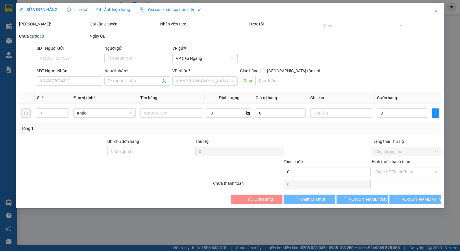
type input "CTY ĐẤT HỢP"
type input "0986542208"
type input "THIÊN"
type input "105.000"
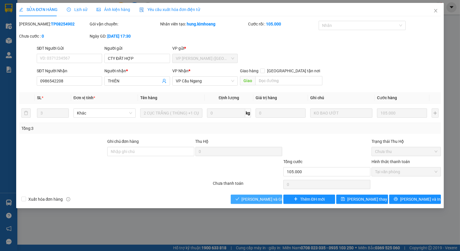
click at [261, 199] on span "[PERSON_NAME] và Giao hàng" at bounding box center [269, 199] width 55 height 6
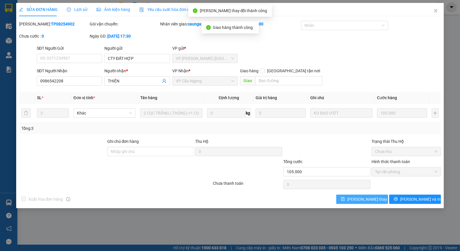
click at [363, 198] on span "[PERSON_NAME] thay đổi" at bounding box center [370, 199] width 46 height 6
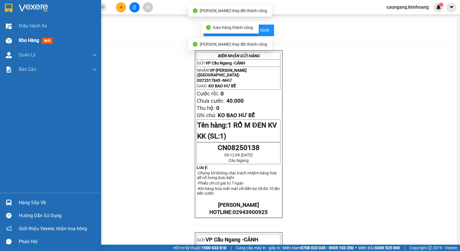
click at [19, 38] on span "Kho hàng" at bounding box center [29, 40] width 20 height 5
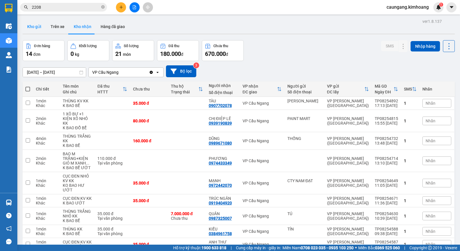
click at [42, 32] on button "Kho gửi" at bounding box center [34, 27] width 23 height 14
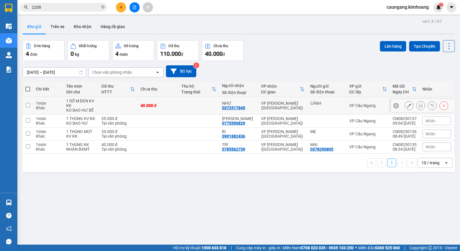
click at [407, 107] on icon at bounding box center [409, 105] width 4 height 4
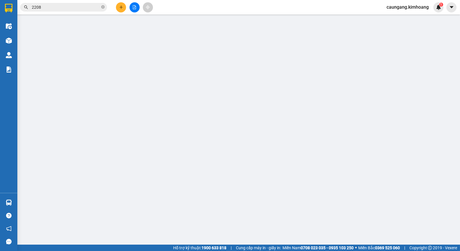
type input "CẢNH"
type input "0372517845"
type input "NHƯ"
type input "40.000"
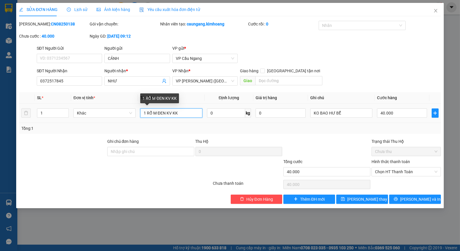
drag, startPoint x: 147, startPoint y: 114, endPoint x: 166, endPoint y: 116, distance: 19.2
click at [166, 116] on input "1 RỔ M ĐEN KV KK" at bounding box center [171, 112] width 62 height 9
type input "1 THÙNG MÚT KV KK"
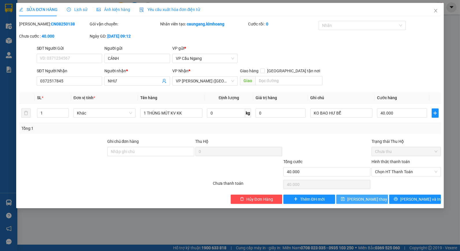
click at [362, 199] on span "[PERSON_NAME] thay đổi" at bounding box center [370, 199] width 46 height 6
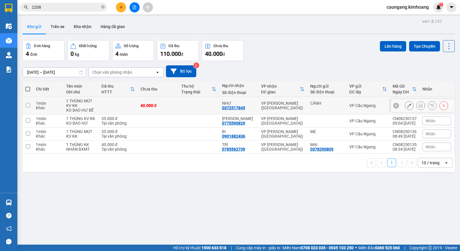
click at [273, 109] on td "VP [PERSON_NAME] ([GEOGRAPHIC_DATA])" at bounding box center [282, 106] width 49 height 18
checkbox input "true"
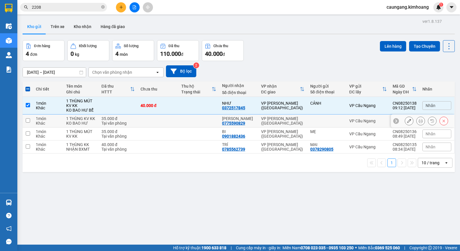
drag, startPoint x: 275, startPoint y: 122, endPoint x: 279, endPoint y: 132, distance: 10.3
click at [276, 123] on div "VP [PERSON_NAME] ([GEOGRAPHIC_DATA])" at bounding box center [282, 120] width 43 height 9
checkbox input "true"
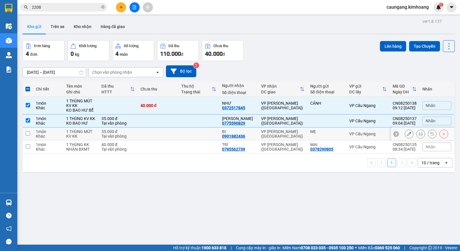
click at [280, 135] on div "VP [PERSON_NAME] ([GEOGRAPHIC_DATA])" at bounding box center [282, 133] width 43 height 9
checkbox input "true"
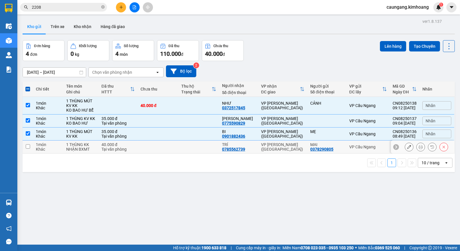
click at [282, 145] on div "VP [PERSON_NAME] ([GEOGRAPHIC_DATA])" at bounding box center [282, 146] width 43 height 9
checkbox input "true"
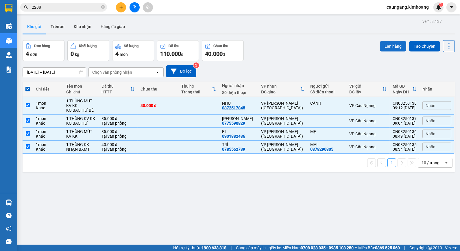
click at [389, 41] on button "Lên hàng" at bounding box center [393, 46] width 26 height 10
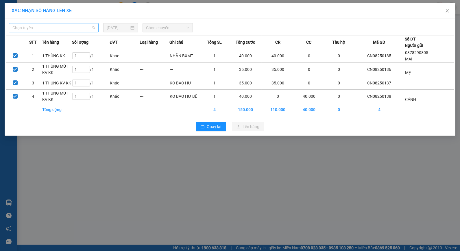
click at [62, 27] on span "Chọn tuyến" at bounding box center [53, 27] width 83 height 9
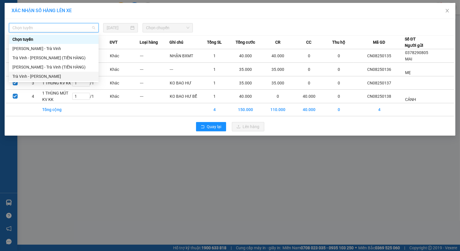
click at [65, 77] on div "Trà Vinh - [PERSON_NAME]" at bounding box center [53, 76] width 83 height 6
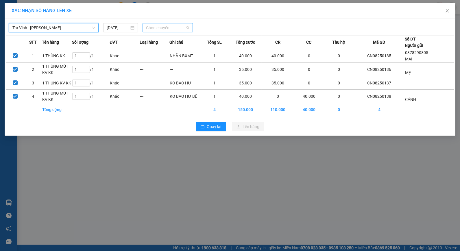
click at [162, 29] on span "Chọn chuyến" at bounding box center [167, 27] width 43 height 9
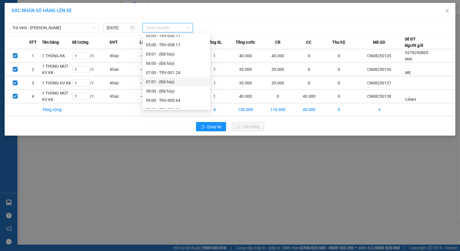
scroll to position [128, 0]
click at [160, 94] on div "11:01 (TC) - (Đã hủy)" at bounding box center [176, 96] width 61 height 6
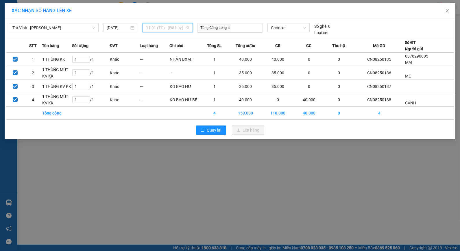
click at [176, 30] on span "11:01 (TC) - (Đã hủy)" at bounding box center [167, 27] width 43 height 9
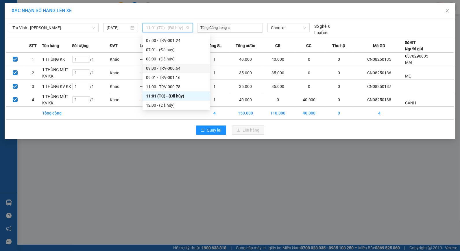
scroll to position [160, 0]
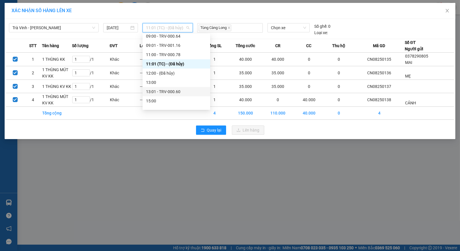
click at [158, 89] on div "13:01 - TRV-000.60" at bounding box center [176, 91] width 61 height 6
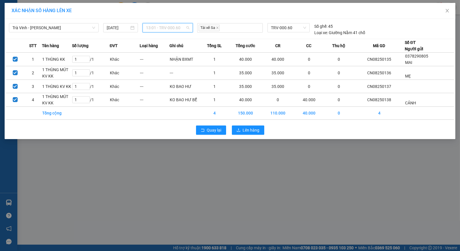
click at [180, 28] on span "13:01 - TRV-000.60" at bounding box center [167, 27] width 43 height 9
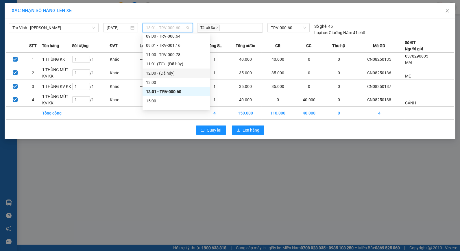
scroll to position [185, 0]
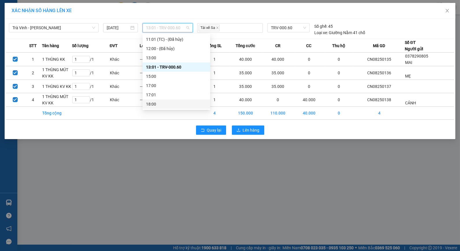
click at [156, 169] on div "XÁC NHẬN SỐ HÀNG LÊN XE Trà Vinh - Hồ Chí Minh 13/08/2025 13:01 - TRV-000.60 Tà…" at bounding box center [230, 125] width 460 height 251
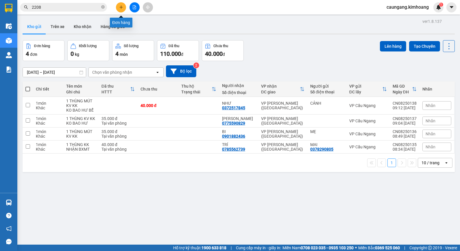
click at [121, 7] on icon "plus" at bounding box center [121, 7] width 4 height 4
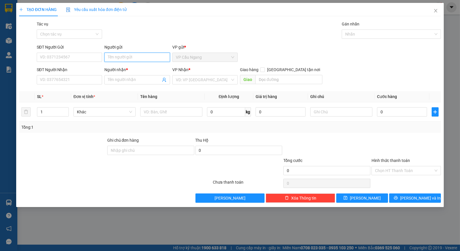
click at [131, 54] on input "Người gửi" at bounding box center [136, 57] width 65 height 9
type input "NGOAN"
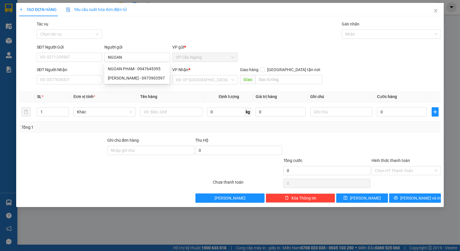
click at [145, 36] on div "Tác vụ Chọn tác vụ Gán nhãn Nhãn" at bounding box center [239, 31] width 407 height 20
click at [125, 84] on span at bounding box center [136, 79] width 65 height 9
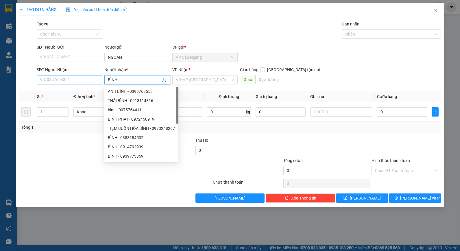
type input "BÌNH"
click at [69, 83] on input "SĐT Người Nhận" at bounding box center [69, 79] width 65 height 9
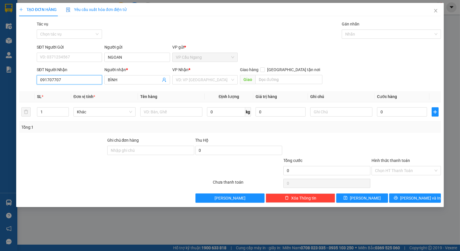
type input "0917077070"
click at [74, 88] on div "0917077070 - BÌNH" at bounding box center [69, 91] width 58 height 6
type input "BÌNH"
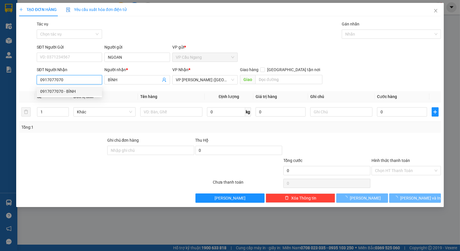
type input "50.000"
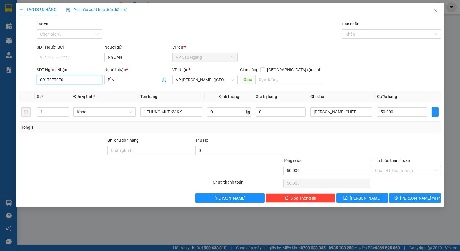
type input "0917077070"
click at [335, 129] on div "Tổng: 1" at bounding box center [229, 127] width 417 height 6
click at [356, 134] on div "Transit Pickup Surcharge Ids Transit Deliver Surcharge Ids Transit Deliver Surc…" at bounding box center [230, 112] width 422 height 182
click at [383, 114] on input "50.000" at bounding box center [402, 111] width 50 height 9
type input "6"
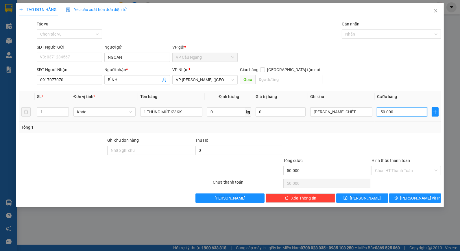
type input "6"
type input "60"
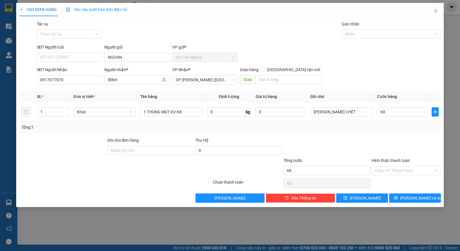
type input "60.000"
click at [354, 135] on div "Transit Pickup Surcharge Ids Transit Deliver Surcharge Ids Transit Deliver Surc…" at bounding box center [230, 112] width 422 height 182
click at [394, 167] on input "Hình thức thanh toán" at bounding box center [404, 170] width 58 height 9
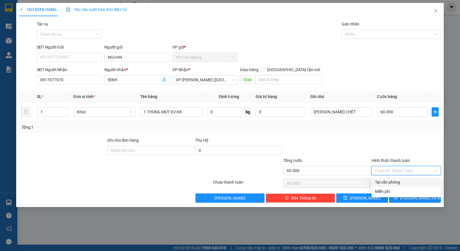
drag, startPoint x: 395, startPoint y: 179, endPoint x: 395, endPoint y: 182, distance: 3.2
click at [395, 180] on div "Tại văn phòng" at bounding box center [406, 182] width 62 height 6
type input "0"
click at [399, 196] on button "[PERSON_NAME] và In" at bounding box center [415, 197] width 52 height 9
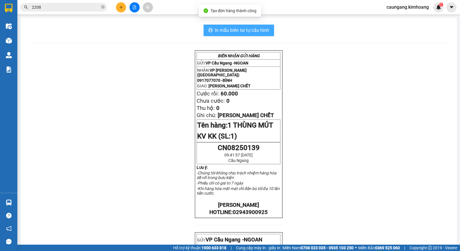
click at [211, 26] on button "In mẫu biên lai tự cấu hình" at bounding box center [238, 31] width 71 height 12
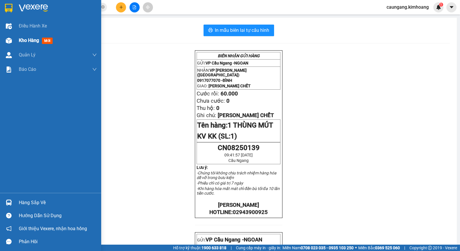
click at [32, 46] on div "Kho hàng mới" at bounding box center [58, 40] width 78 height 14
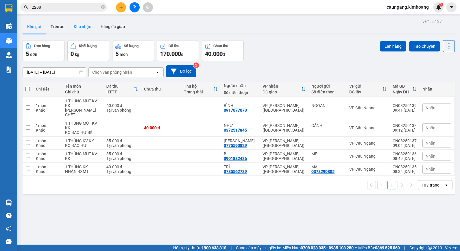
click at [89, 27] on button "Kho nhận" at bounding box center [82, 27] width 27 height 14
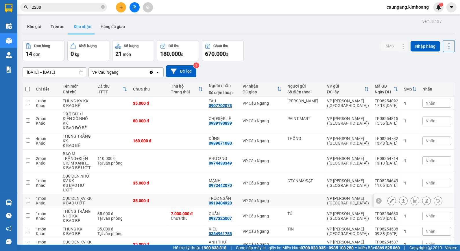
scroll to position [43, 0]
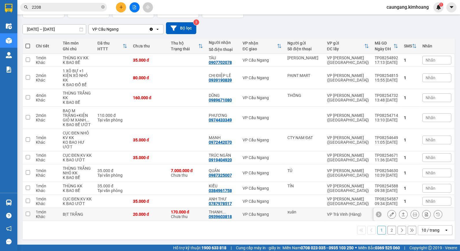
click at [262, 216] on div "VP Cầu Ngang" at bounding box center [262, 214] width 39 height 5
checkbox input "true"
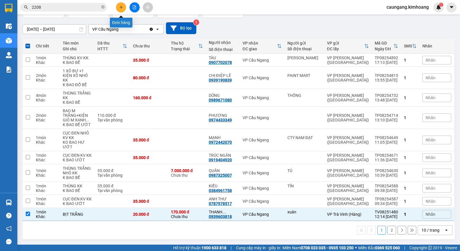
click at [119, 8] on icon "plus" at bounding box center [121, 7] width 4 height 4
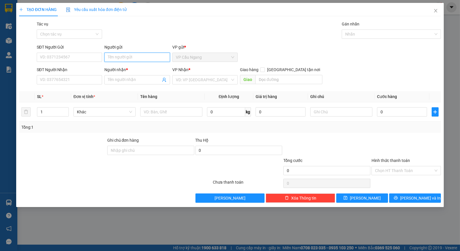
click at [134, 55] on input "Người gửi" at bounding box center [136, 57] width 65 height 9
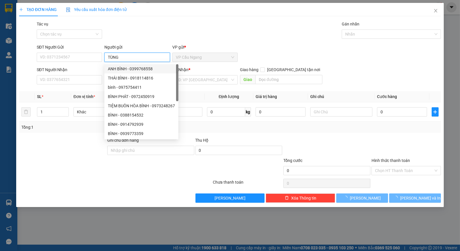
type input "TÙNG"
click at [155, 22] on div "Tác vụ Chọn tác vụ Gán nhãn Nhãn" at bounding box center [239, 31] width 407 height 20
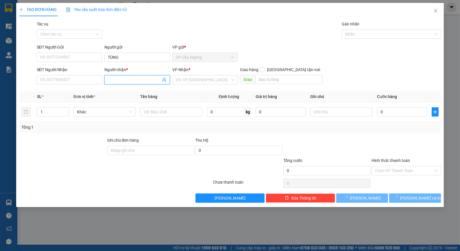
click at [124, 80] on input "Người nhận *" at bounding box center [134, 80] width 53 height 6
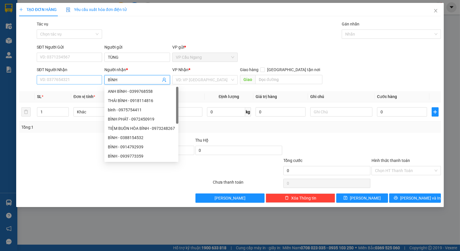
type input "BÌNH"
click at [93, 84] on input "SĐT Người Nhận" at bounding box center [69, 79] width 65 height 9
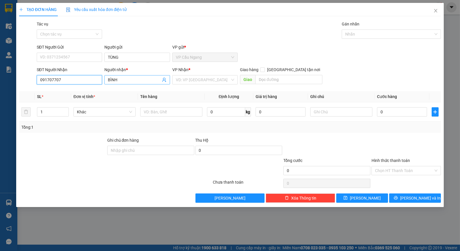
type input "0917077070"
click at [82, 88] on div "0917077070 - BÌNH" at bounding box center [69, 91] width 58 height 6
type input "BÌNH"
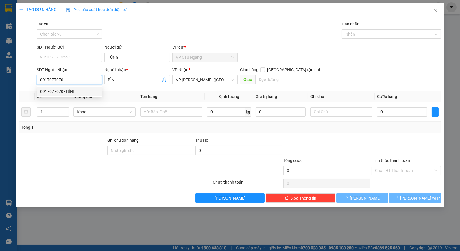
type input "60.000"
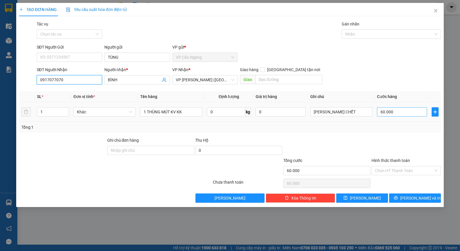
type input "0917077070"
click at [414, 109] on input "60.000" at bounding box center [402, 111] width 50 height 9
type input "5"
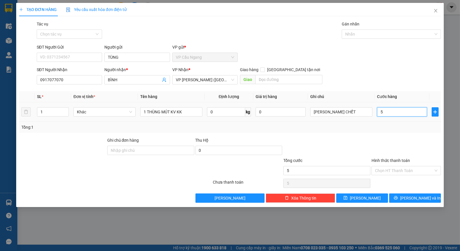
type input "50"
type input "50.000"
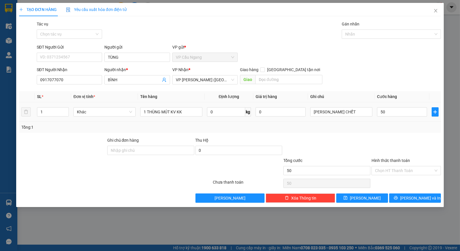
type input "50.000"
click at [360, 121] on td "KO BAO CHẾT" at bounding box center [341, 111] width 67 height 19
click at [401, 171] on input "Hình thức thanh toán" at bounding box center [404, 170] width 58 height 9
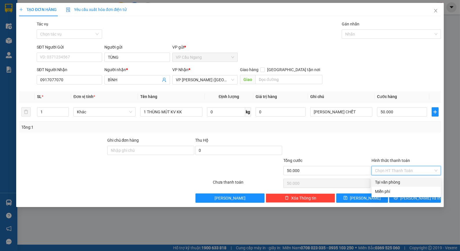
click at [403, 183] on div "Tại văn phòng" at bounding box center [406, 182] width 62 height 6
type input "0"
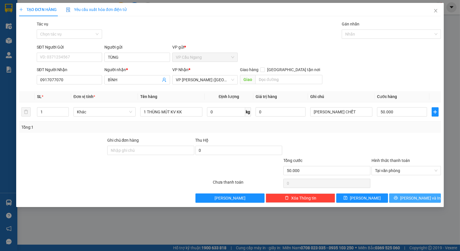
click at [410, 197] on button "[PERSON_NAME] và In" at bounding box center [415, 197] width 52 height 9
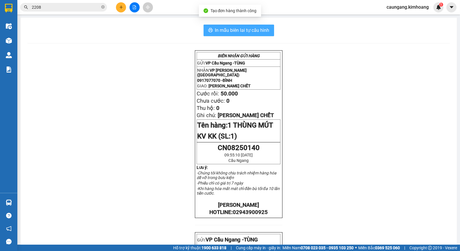
click at [232, 31] on span "In mẫu biên lai tự cấu hình" at bounding box center [242, 30] width 54 height 7
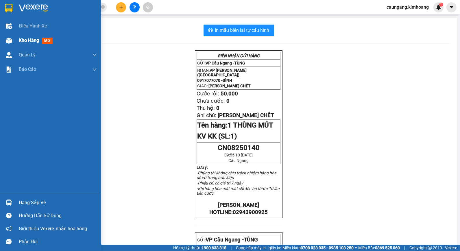
click at [21, 44] on div "Kho hàng mới" at bounding box center [37, 40] width 36 height 7
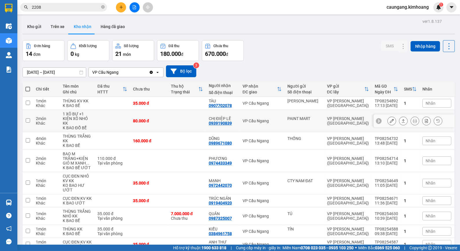
click at [189, 116] on td at bounding box center [187, 121] width 38 height 22
checkbox input "true"
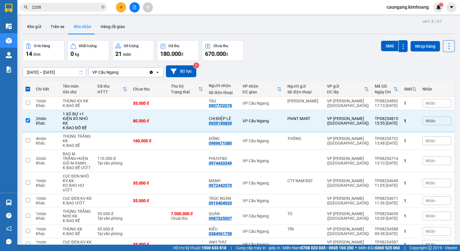
scroll to position [43, 0]
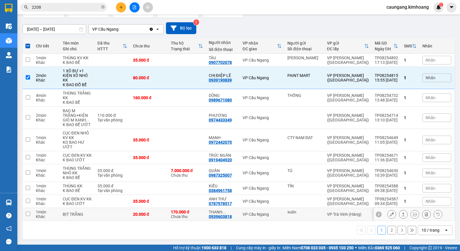
click at [413, 215] on icon at bounding box center [415, 214] width 4 height 4
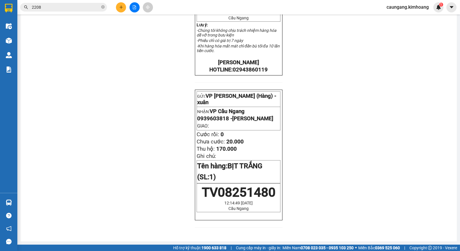
scroll to position [160, 0]
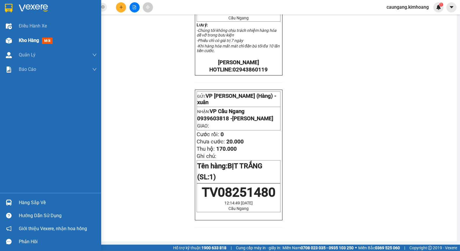
click at [21, 43] on span "Kho hàng" at bounding box center [29, 40] width 20 height 5
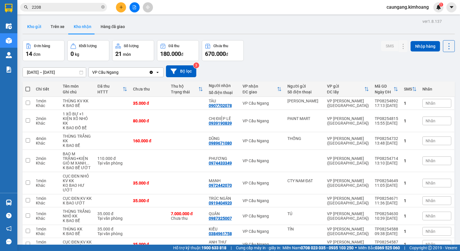
click at [37, 25] on button "Kho gửi" at bounding box center [34, 27] width 23 height 14
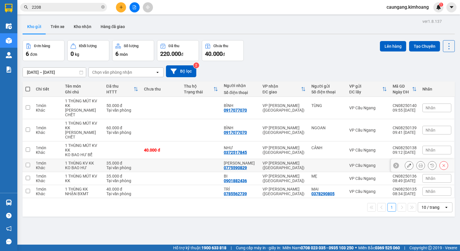
click at [199, 159] on td at bounding box center [201, 165] width 40 height 13
checkbox input "true"
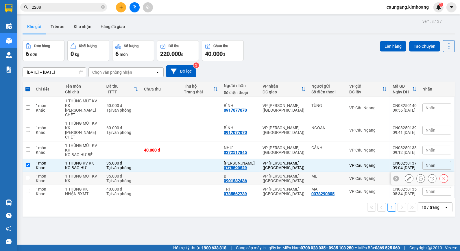
click at [190, 172] on td at bounding box center [201, 178] width 40 height 13
checkbox input "true"
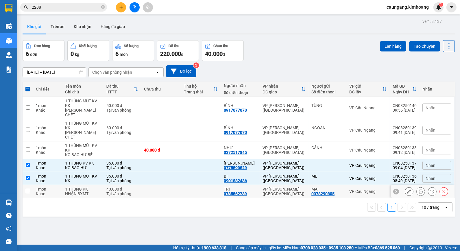
click at [189, 186] on td at bounding box center [201, 191] width 40 height 13
checkbox input "true"
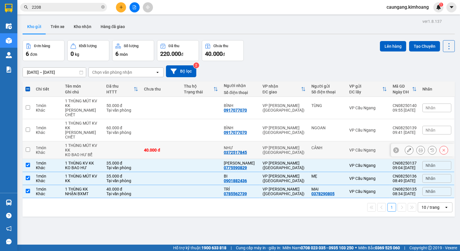
click at [184, 143] on td at bounding box center [201, 150] width 40 height 18
checkbox input "true"
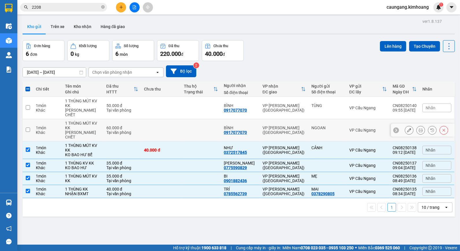
click at [185, 123] on td at bounding box center [201, 130] width 40 height 22
checkbox input "true"
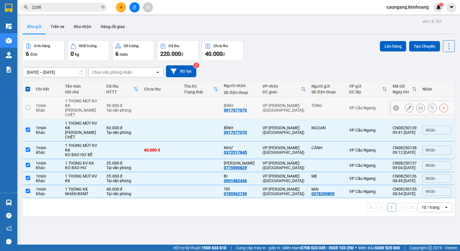
click at [187, 110] on td at bounding box center [201, 108] width 40 height 22
checkbox input "true"
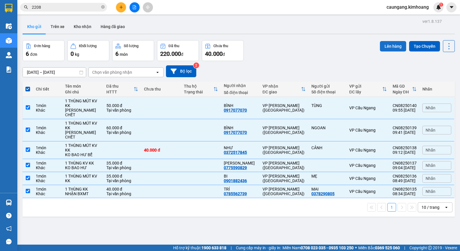
click at [388, 45] on button "Lên hàng" at bounding box center [393, 46] width 26 height 10
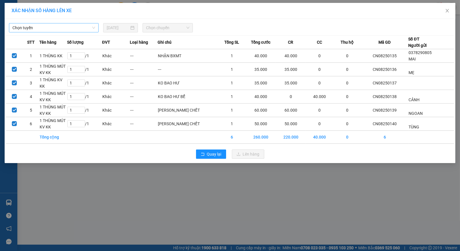
click at [71, 25] on span "Chọn tuyến" at bounding box center [53, 27] width 83 height 9
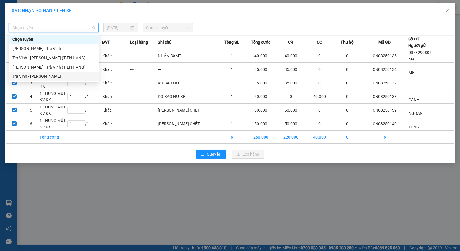
click at [62, 75] on div "Trà Vinh - [PERSON_NAME]" at bounding box center [53, 76] width 83 height 6
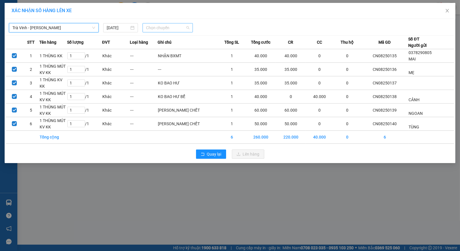
click at [159, 26] on span "Chọn chuyến" at bounding box center [167, 27] width 43 height 9
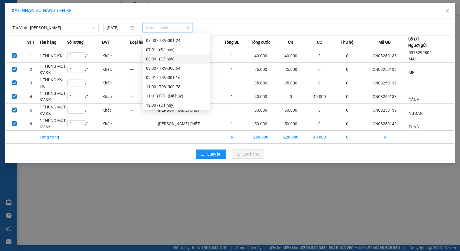
scroll to position [160, 0]
click at [168, 62] on div "11:01 (TC) - (Đã hủy)" at bounding box center [176, 64] width 61 height 6
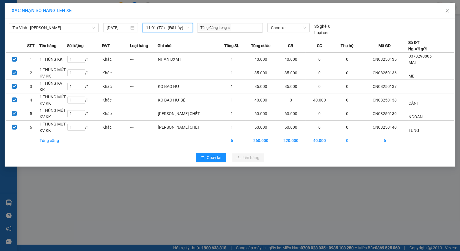
click at [179, 29] on span "11:01 (TC) - (Đã hủy)" at bounding box center [167, 27] width 43 height 9
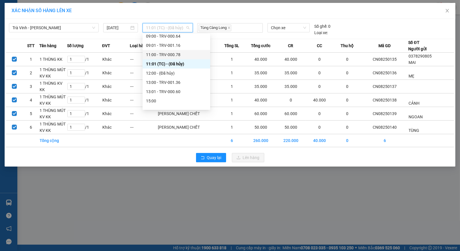
click at [176, 56] on div "11:00 - TRV-000.78" at bounding box center [176, 54] width 61 height 6
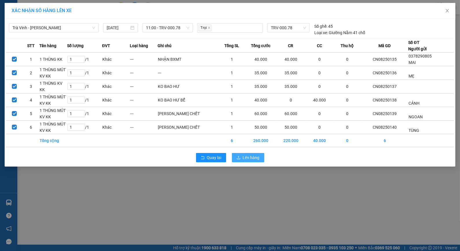
click at [241, 158] on button "Lên hàng" at bounding box center [248, 157] width 32 height 9
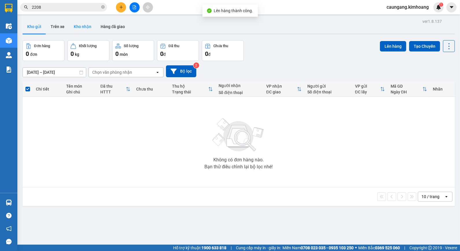
click at [82, 25] on button "Kho nhận" at bounding box center [82, 27] width 27 height 14
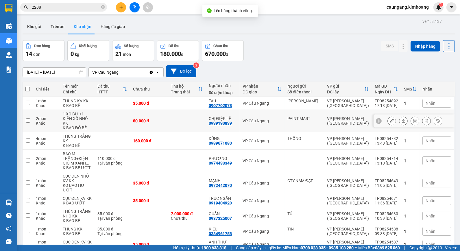
click at [179, 115] on td at bounding box center [187, 121] width 38 height 22
checkbox input "true"
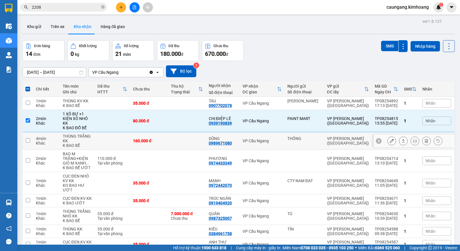
click at [178, 139] on td at bounding box center [187, 141] width 38 height 18
checkbox input "true"
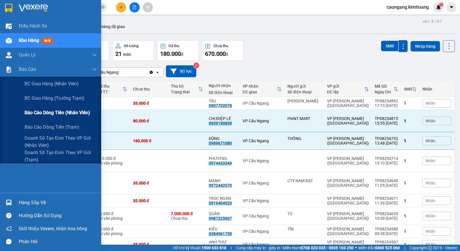
click at [24, 114] on div "Báo cáo dòng tiền (nhân viên)" at bounding box center [50, 112] width 101 height 14
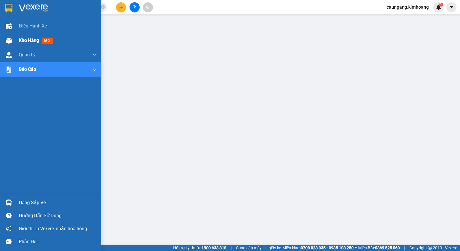
click at [13, 40] on div at bounding box center [9, 41] width 10 height 10
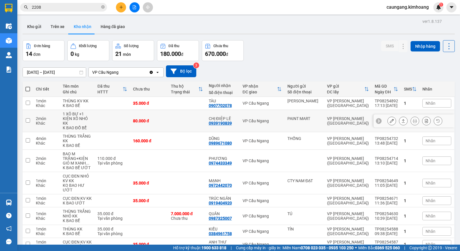
click at [184, 125] on td at bounding box center [187, 121] width 38 height 22
checkbox input "true"
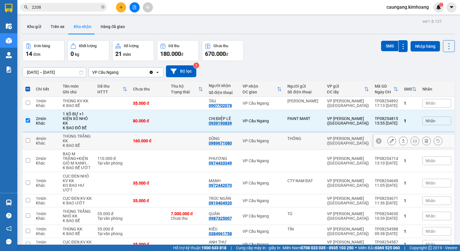
click at [180, 142] on td at bounding box center [187, 141] width 38 height 18
checkbox input "true"
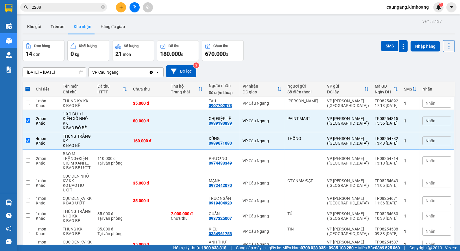
scroll to position [43, 0]
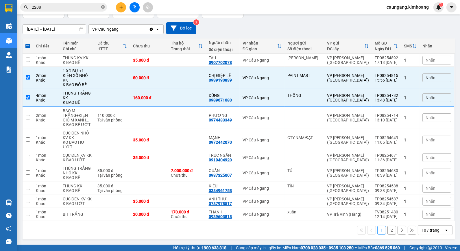
click at [102, 8] on icon "close-circle" at bounding box center [102, 6] width 3 height 3
click at [91, 5] on input "text" at bounding box center [66, 7] width 68 height 6
click at [77, 8] on input "text" at bounding box center [66, 7] width 68 height 6
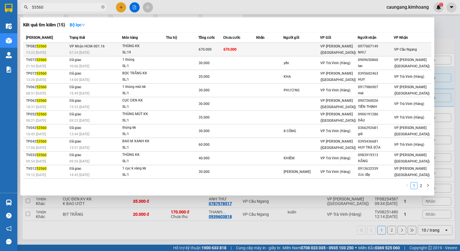
type input "53560"
click at [248, 49] on td "670.000" at bounding box center [239, 50] width 33 height 14
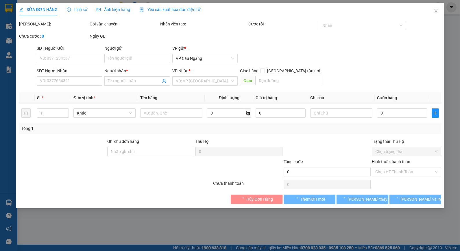
type input "0977607149"
type input "NHƯ"
type input "670.000"
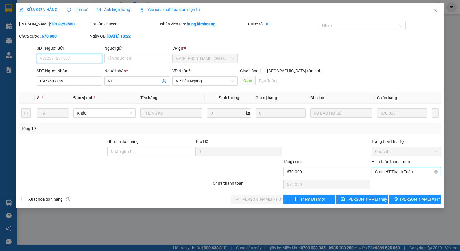
click at [387, 170] on span "Chọn HT Thanh Toán" at bounding box center [406, 171] width 62 height 9
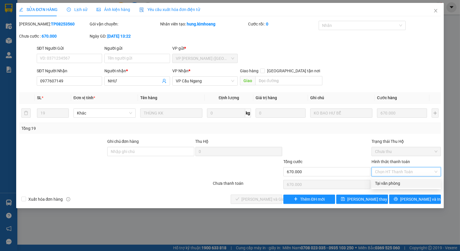
click at [385, 182] on div "Tại văn phòng" at bounding box center [406, 183] width 62 height 6
type input "0"
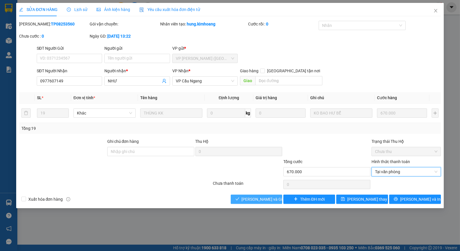
click at [258, 196] on span "[PERSON_NAME] và Giao hàng" at bounding box center [269, 199] width 55 height 6
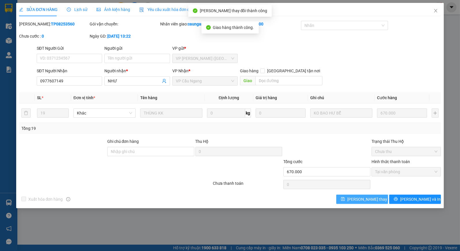
click at [345, 198] on icon "save" at bounding box center [343, 199] width 4 height 4
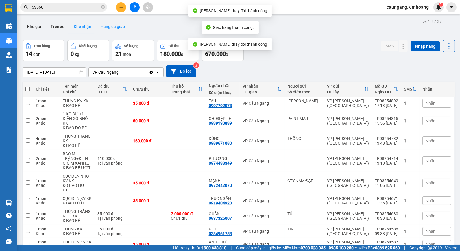
click at [112, 24] on button "Hàng đã giao" at bounding box center [113, 27] width 34 height 14
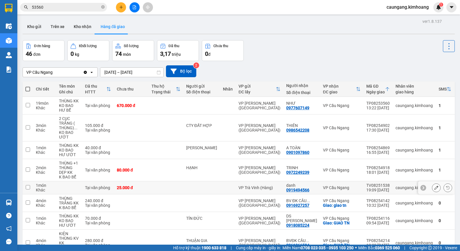
scroll to position [32, 0]
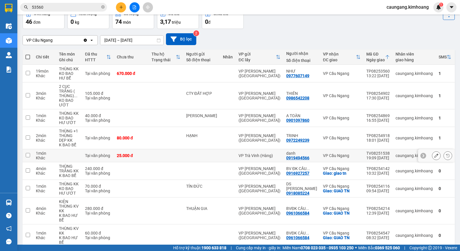
click at [174, 156] on td at bounding box center [166, 155] width 35 height 13
checkbox input "true"
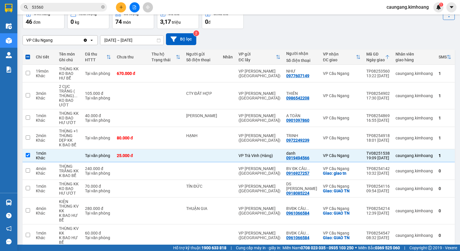
scroll to position [0, 0]
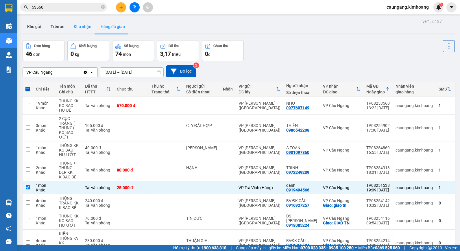
click at [87, 24] on button "Kho nhận" at bounding box center [82, 27] width 27 height 14
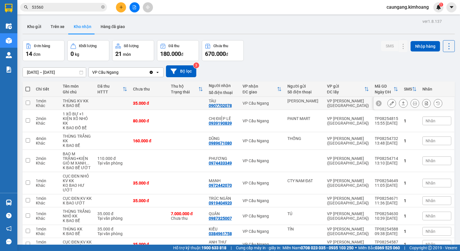
scroll to position [43, 0]
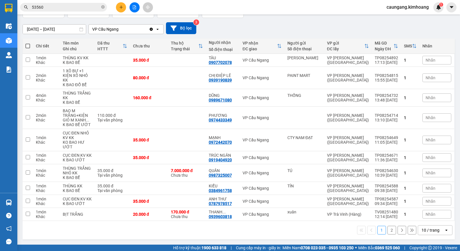
click at [56, 30] on input "[DATE] – [DATE]" at bounding box center [54, 29] width 63 height 9
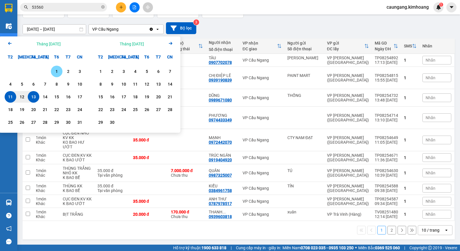
click at [53, 71] on div "1" at bounding box center [57, 71] width 8 height 7
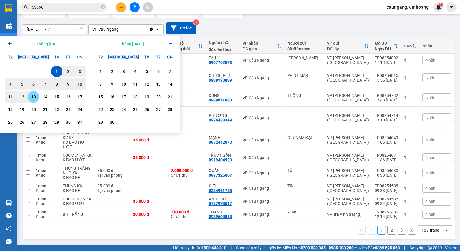
click at [33, 97] on div "13" at bounding box center [33, 96] width 8 height 7
type input "01/08/2025 – 13/08/2025"
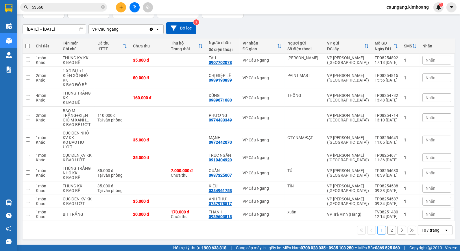
click at [389, 230] on button "2" at bounding box center [391, 230] width 9 height 9
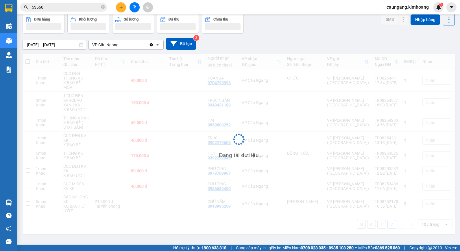
scroll to position [27, 0]
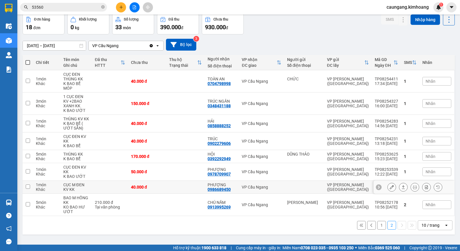
click at [197, 185] on td at bounding box center [185, 187] width 38 height 13
checkbox input "true"
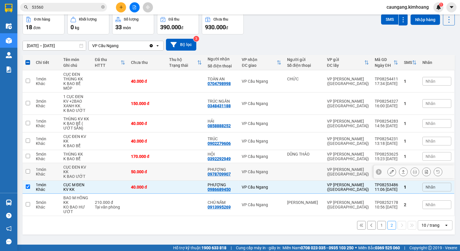
click at [195, 174] on td at bounding box center [185, 172] width 38 height 18
checkbox input "true"
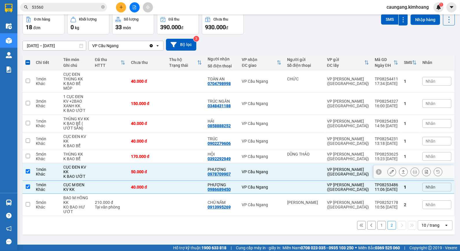
click at [390, 172] on icon at bounding box center [392, 172] width 4 height 4
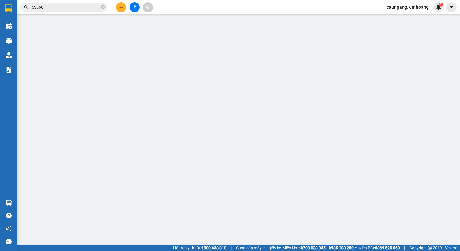
type input "0978709907"
type input "PHƯỢNG"
type input "50.000"
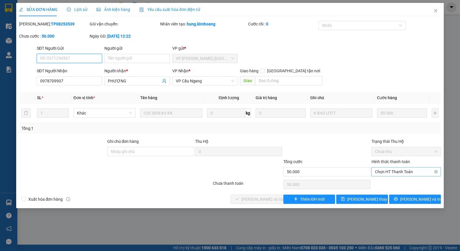
click at [386, 172] on span "Chọn HT Thanh Toán" at bounding box center [406, 171] width 62 height 9
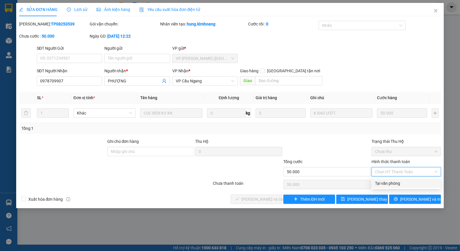
click at [389, 183] on div "Tại văn phòng" at bounding box center [406, 183] width 62 height 6
type input "0"
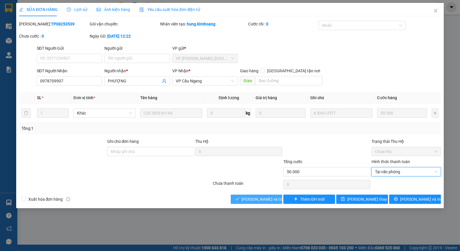
click at [267, 198] on span "[PERSON_NAME] và Giao hàng" at bounding box center [269, 199] width 55 height 6
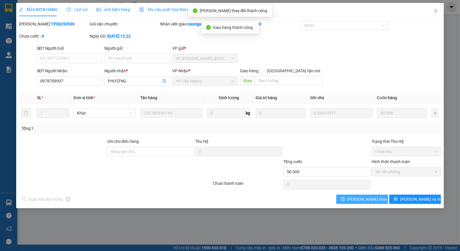
click at [355, 199] on span "[PERSON_NAME] thay đổi" at bounding box center [370, 199] width 46 height 6
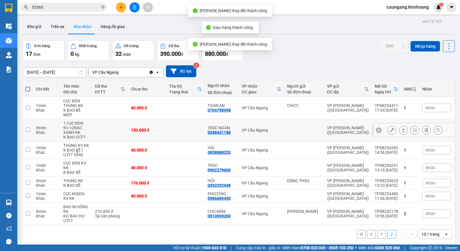
scroll to position [27, 0]
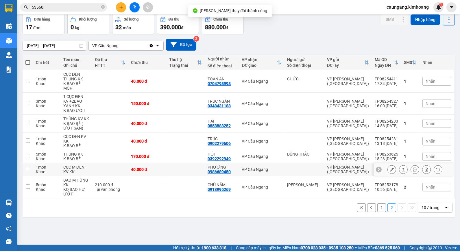
click at [390, 170] on icon at bounding box center [392, 169] width 4 height 4
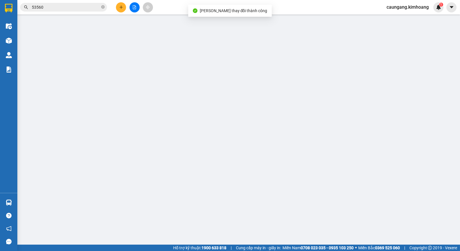
type input "0986689450"
type input "PHƯỢNG"
type input "40.000"
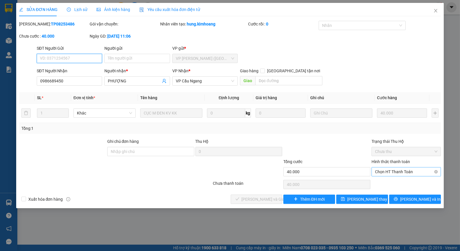
drag, startPoint x: 394, startPoint y: 172, endPoint x: 394, endPoint y: 175, distance: 3.2
click at [394, 172] on span "Chọn HT Thanh Toán" at bounding box center [406, 171] width 62 height 9
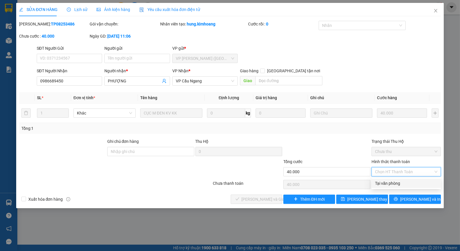
click at [394, 183] on div "Tại văn phòng" at bounding box center [406, 183] width 62 height 6
type input "0"
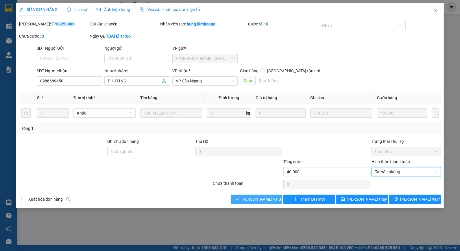
click at [258, 201] on span "[PERSON_NAME] và Giao hàng" at bounding box center [269, 199] width 55 height 6
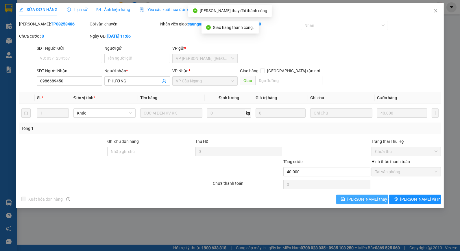
click at [345, 201] on icon "save" at bounding box center [343, 199] width 4 height 4
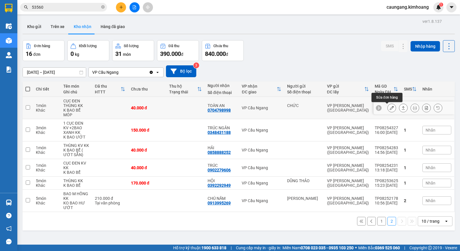
click at [389, 108] on button at bounding box center [392, 108] width 8 height 10
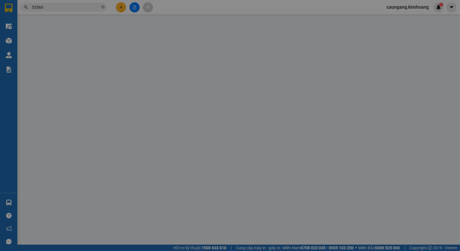
type input "CHỨC"
type input "0704798998"
type input "TOÀN AN"
type input "40.000"
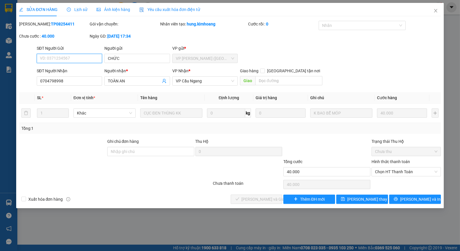
drag, startPoint x: 392, startPoint y: 173, endPoint x: 394, endPoint y: 177, distance: 4.7
click at [394, 174] on span "Chọn HT Thanh Toán" at bounding box center [406, 171] width 62 height 9
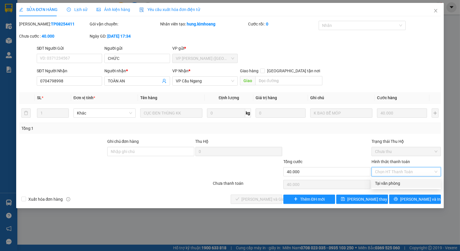
drag, startPoint x: 393, startPoint y: 183, endPoint x: 352, endPoint y: 187, distance: 41.6
click at [392, 183] on div "Tại văn phòng" at bounding box center [406, 183] width 62 height 6
type input "0"
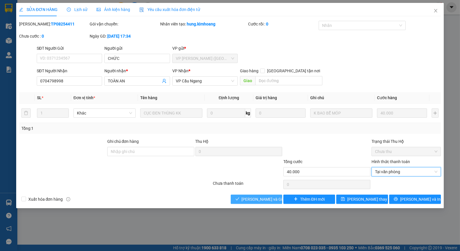
click at [269, 196] on span "[PERSON_NAME] và Giao hàng" at bounding box center [269, 199] width 55 height 6
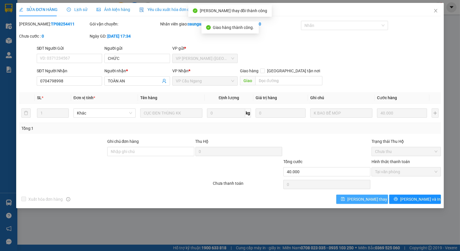
click at [360, 202] on span "[PERSON_NAME] thay đổi" at bounding box center [370, 199] width 46 height 6
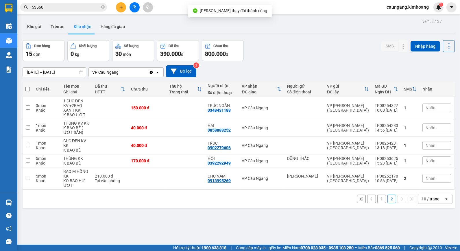
click at [103, 8] on icon "close-circle" at bounding box center [102, 6] width 3 height 3
click at [96, 8] on input "text" at bounding box center [66, 7] width 68 height 6
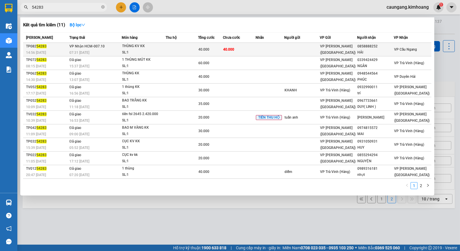
type input "54283"
click at [247, 49] on td "40.000" at bounding box center [239, 50] width 33 height 14
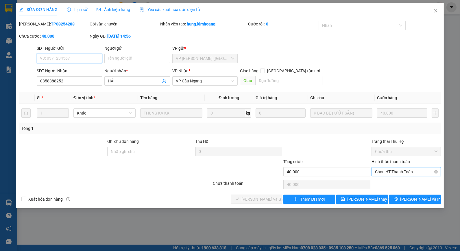
click at [402, 171] on span "Chọn HT Thanh Toán" at bounding box center [406, 171] width 62 height 9
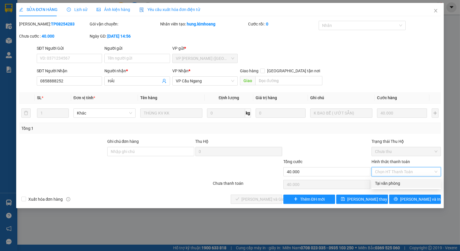
drag, startPoint x: 396, startPoint y: 179, endPoint x: 395, endPoint y: 182, distance: 3.2
click at [395, 181] on div "Tại văn phòng" at bounding box center [405, 183] width 69 height 9
type input "0"
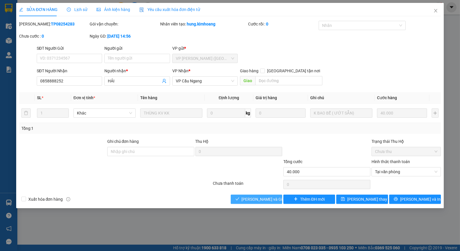
click at [268, 197] on span "[PERSON_NAME] và Giao hàng" at bounding box center [269, 199] width 55 height 6
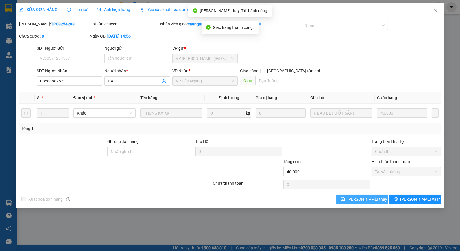
click at [364, 198] on span "[PERSON_NAME] thay đổi" at bounding box center [370, 199] width 46 height 6
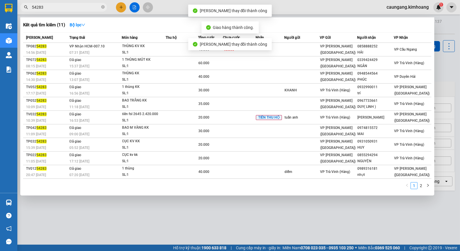
click at [100, 8] on span "54283" at bounding box center [63, 7] width 87 height 9
click at [103, 8] on icon "close-circle" at bounding box center [102, 6] width 3 height 3
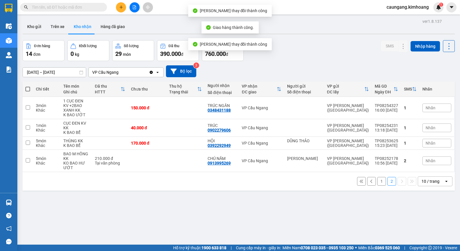
click at [99, 8] on input "text" at bounding box center [66, 7] width 68 height 6
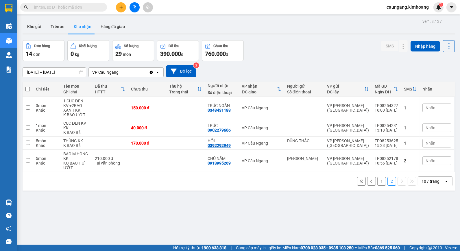
click at [84, 8] on input "text" at bounding box center [66, 7] width 68 height 6
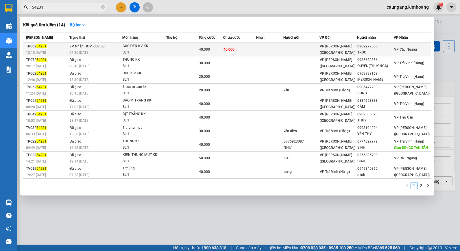
type input "54231"
click at [172, 49] on td at bounding box center [182, 50] width 32 height 14
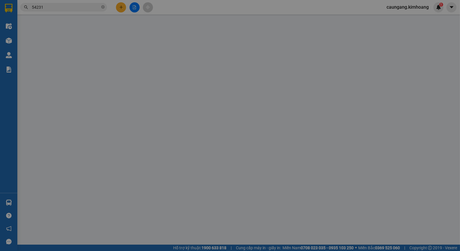
type input "0902279606"
type input "TRÚC"
type input "40.000"
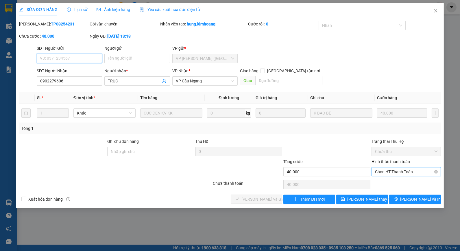
click at [382, 172] on span "Chọn HT Thanh Toán" at bounding box center [406, 171] width 62 height 9
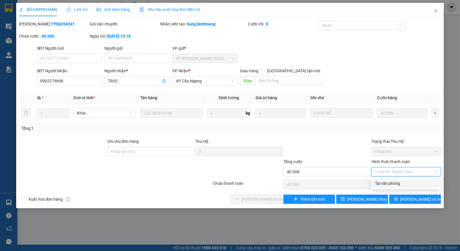
click at [386, 182] on div "Tại văn phòng" at bounding box center [406, 183] width 62 height 6
type input "0"
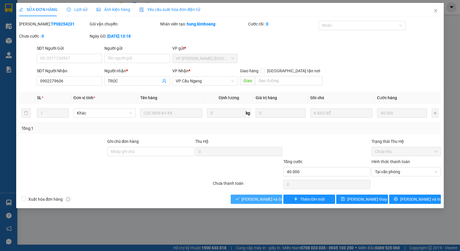
click at [266, 197] on span "[PERSON_NAME] và Giao hàng" at bounding box center [269, 199] width 55 height 6
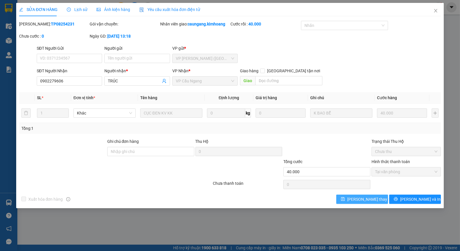
click at [373, 201] on span "[PERSON_NAME] thay đổi" at bounding box center [370, 199] width 46 height 6
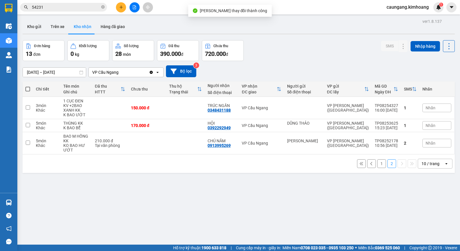
click at [377, 163] on button "1" at bounding box center [381, 163] width 9 height 9
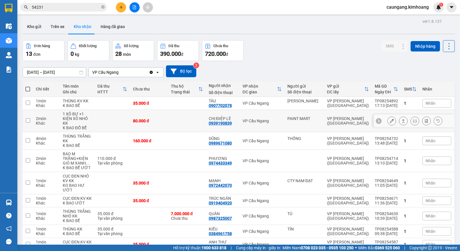
drag, startPoint x: 186, startPoint y: 119, endPoint x: 181, endPoint y: 134, distance: 15.6
click at [184, 122] on td at bounding box center [187, 121] width 38 height 22
checkbox input "true"
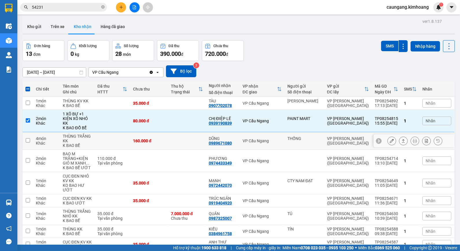
click at [177, 136] on td at bounding box center [187, 141] width 38 height 18
checkbox input "true"
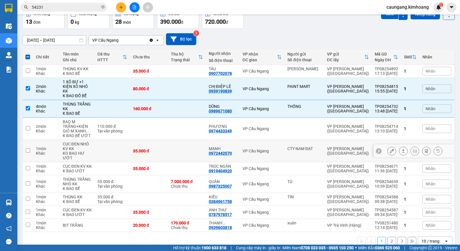
scroll to position [43, 0]
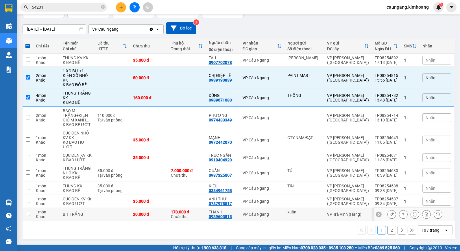
click at [195, 211] on div "170.000 đ" at bounding box center [187, 212] width 32 height 5
checkbox input "true"
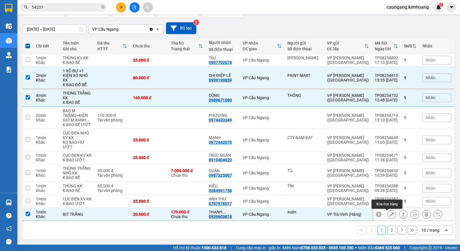
click at [390, 216] on icon at bounding box center [392, 214] width 4 height 4
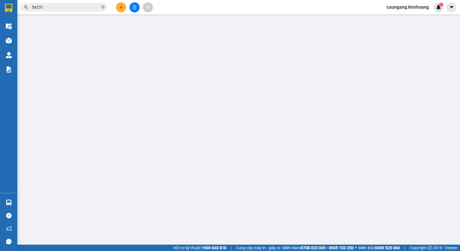
type input "xuân"
type input "0939603818"
type input "[PERSON_NAME]"
type input "170.000"
type input "20.000"
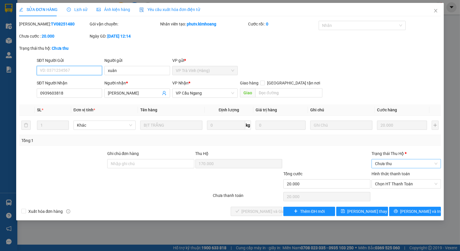
click at [392, 165] on span "Chưa thu" at bounding box center [406, 163] width 62 height 9
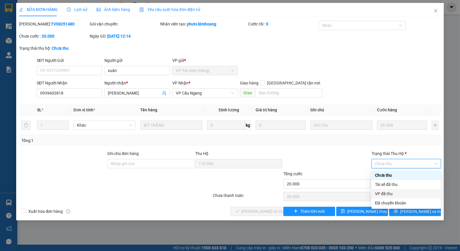
click at [386, 192] on div "VP đã thu" at bounding box center [406, 193] width 62 height 6
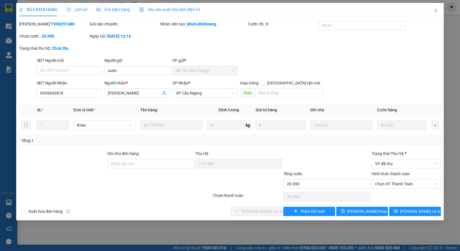
drag, startPoint x: 359, startPoint y: 171, endPoint x: 384, endPoint y: 191, distance: 31.9
click at [360, 172] on div "Tổng cước" at bounding box center [326, 175] width 87 height 9
click at [387, 184] on span "Chọn HT Thanh Toán" at bounding box center [406, 183] width 62 height 9
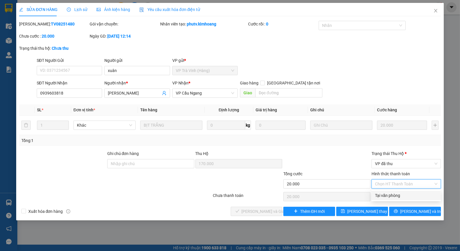
drag, startPoint x: 388, startPoint y: 194, endPoint x: 344, endPoint y: 197, distance: 43.7
click at [386, 195] on div "Tại văn phòng" at bounding box center [406, 195] width 62 height 6
type input "0"
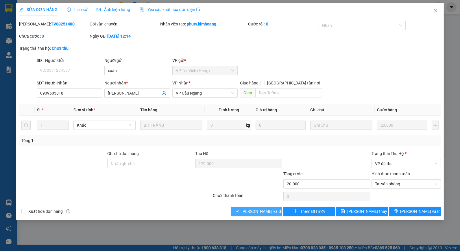
click at [262, 212] on span "[PERSON_NAME] và Giao hàng" at bounding box center [269, 211] width 55 height 6
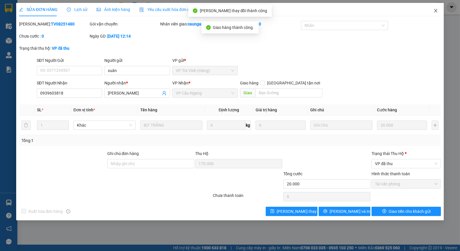
click at [434, 10] on icon "close" at bounding box center [435, 10] width 3 height 3
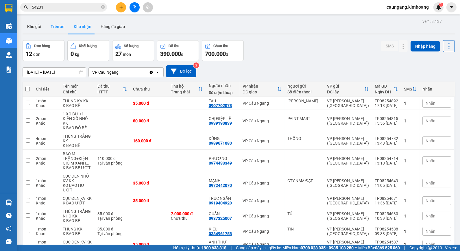
click at [58, 27] on button "Trên xe" at bounding box center [57, 27] width 23 height 14
type input "[DATE] – [DATE]"
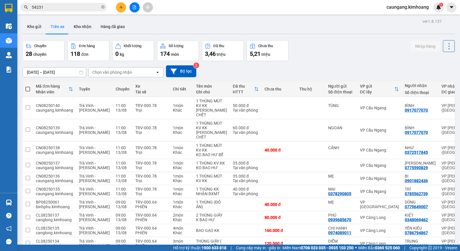
click at [117, 73] on div "Chọn văn phòng nhận" at bounding box center [112, 72] width 40 height 6
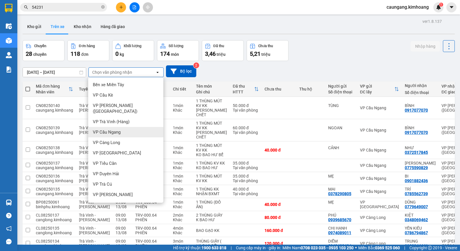
click at [120, 129] on span "VP Cầu Ngang" at bounding box center [107, 132] width 28 height 6
